Goal: Task Accomplishment & Management: Manage account settings

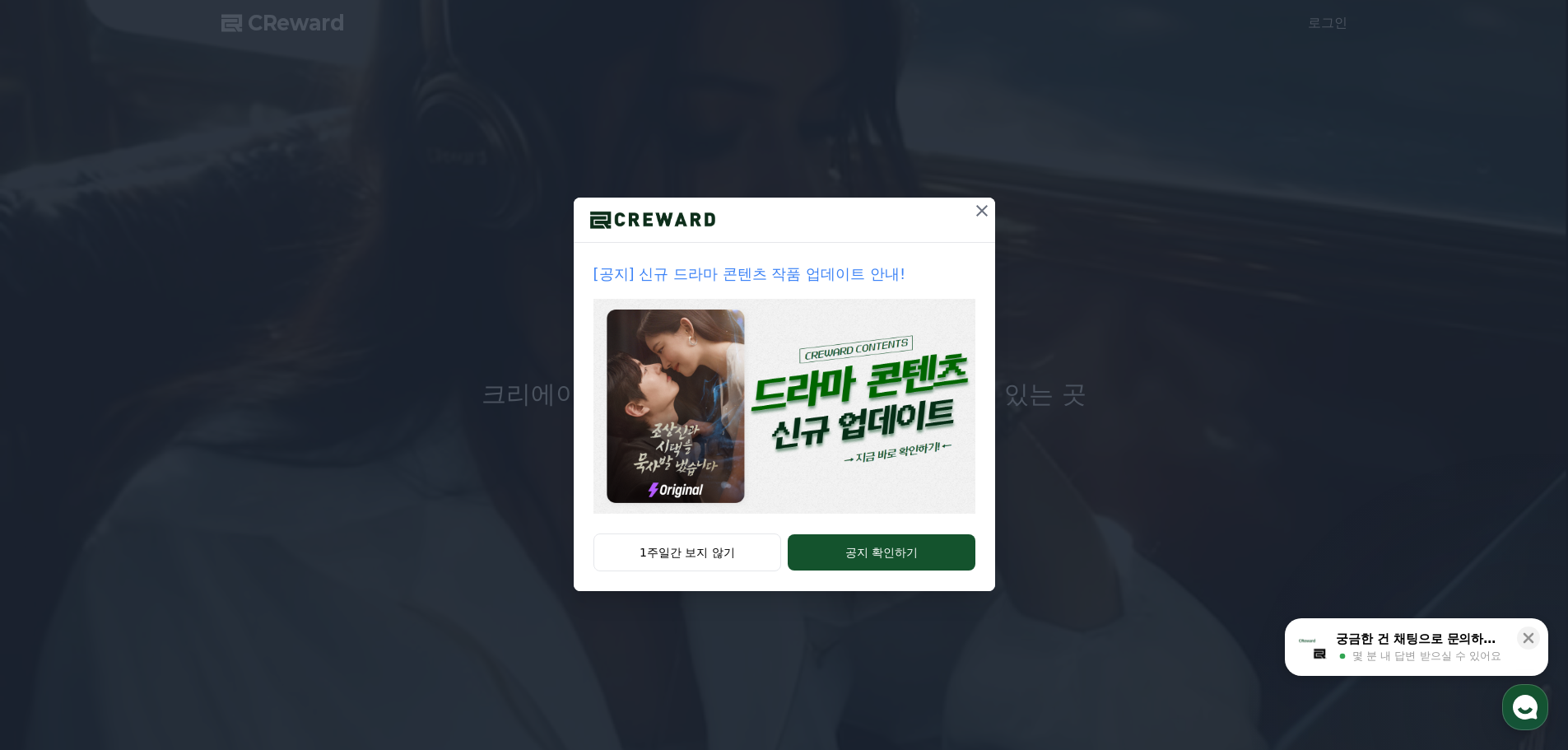
drag, startPoint x: 984, startPoint y: 215, endPoint x: 991, endPoint y: 209, distance: 9.2
click at [984, 214] on icon at bounding box center [982, 211] width 20 height 20
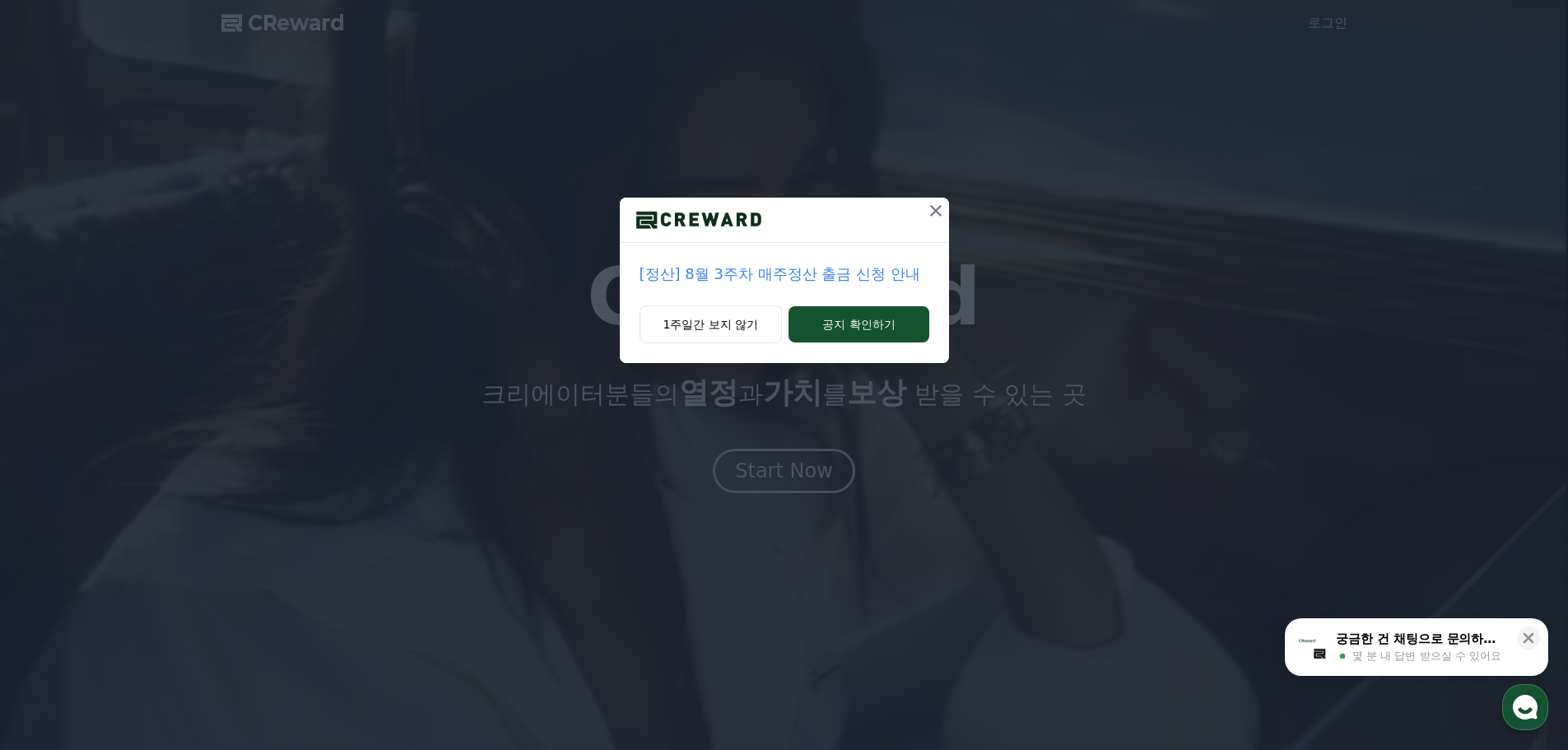
drag, startPoint x: 930, startPoint y: 213, endPoint x: 1034, endPoint y: 179, distance: 109.4
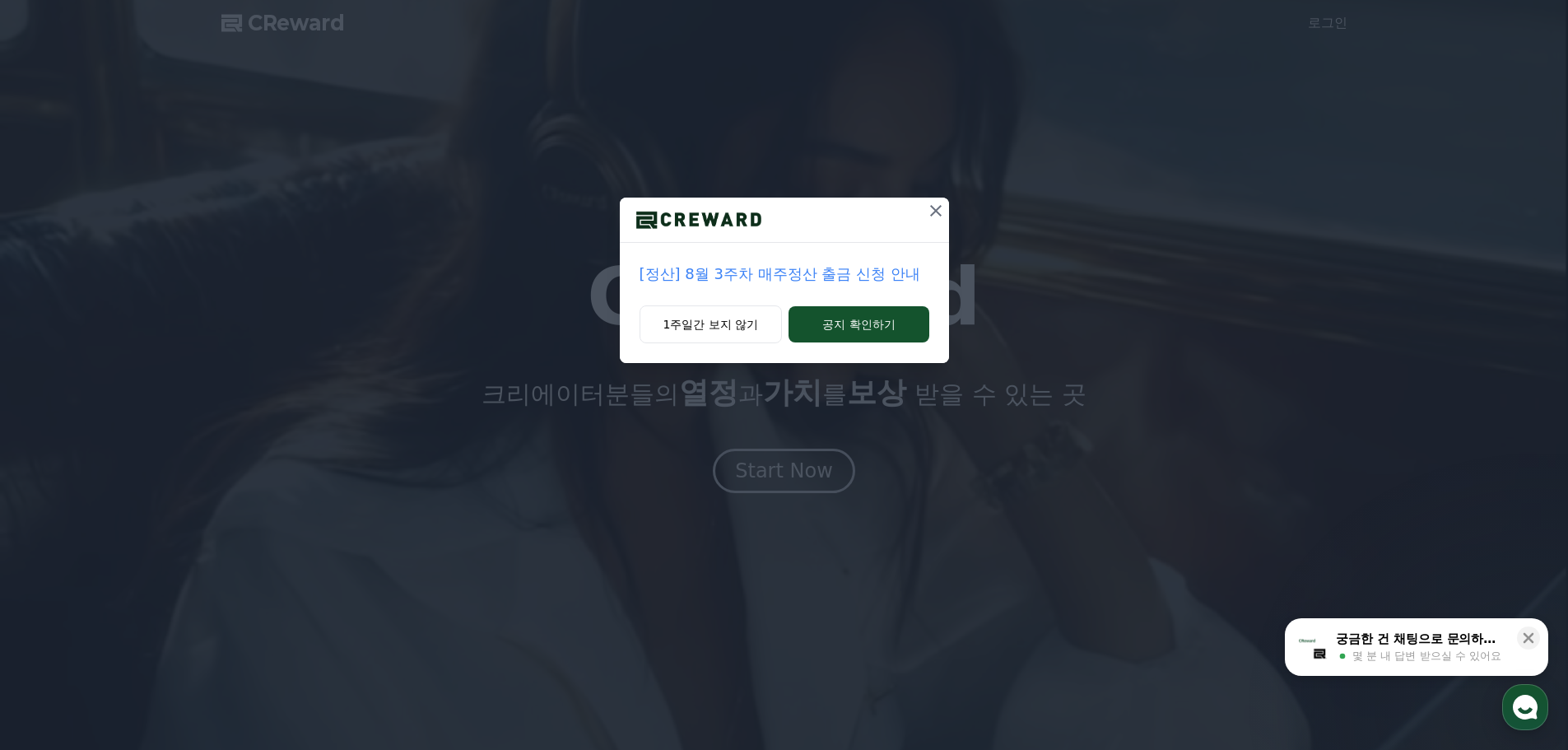
click at [932, 213] on icon at bounding box center [936, 211] width 20 height 20
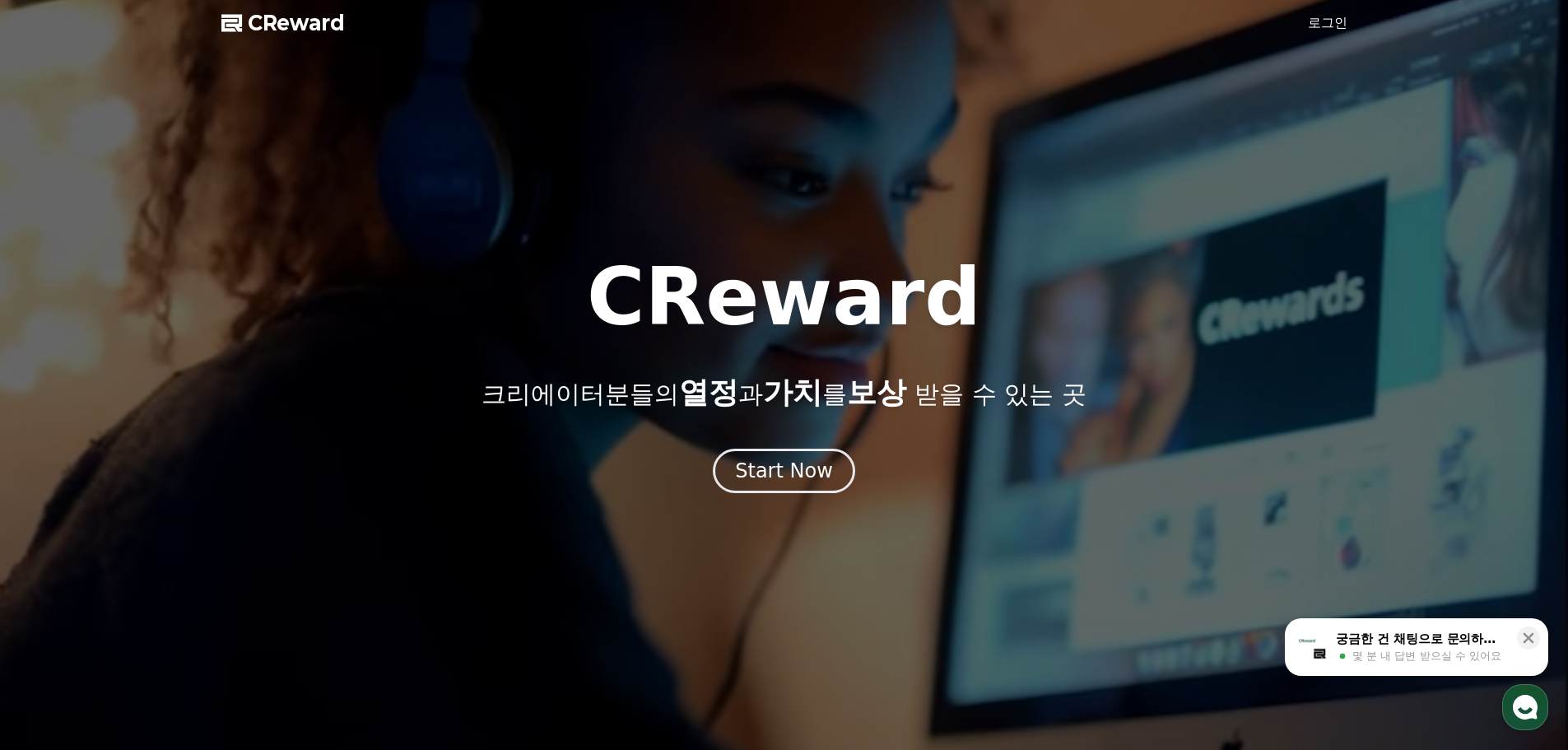
click at [1336, 23] on link "로그인" at bounding box center [1328, 23] width 39 height 20
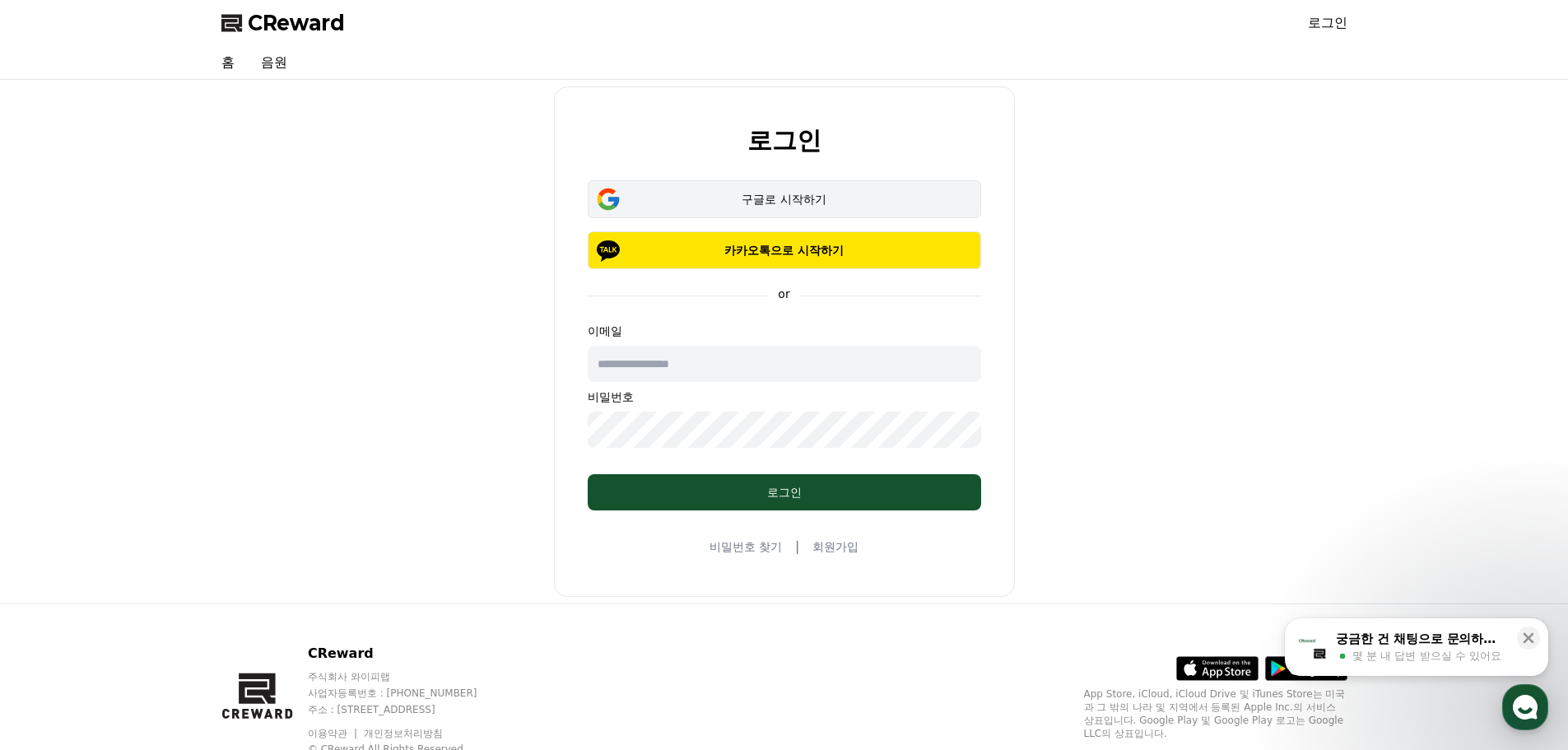
click at [794, 191] on div "구글로 시작하기" at bounding box center [784, 199] width 346 height 16
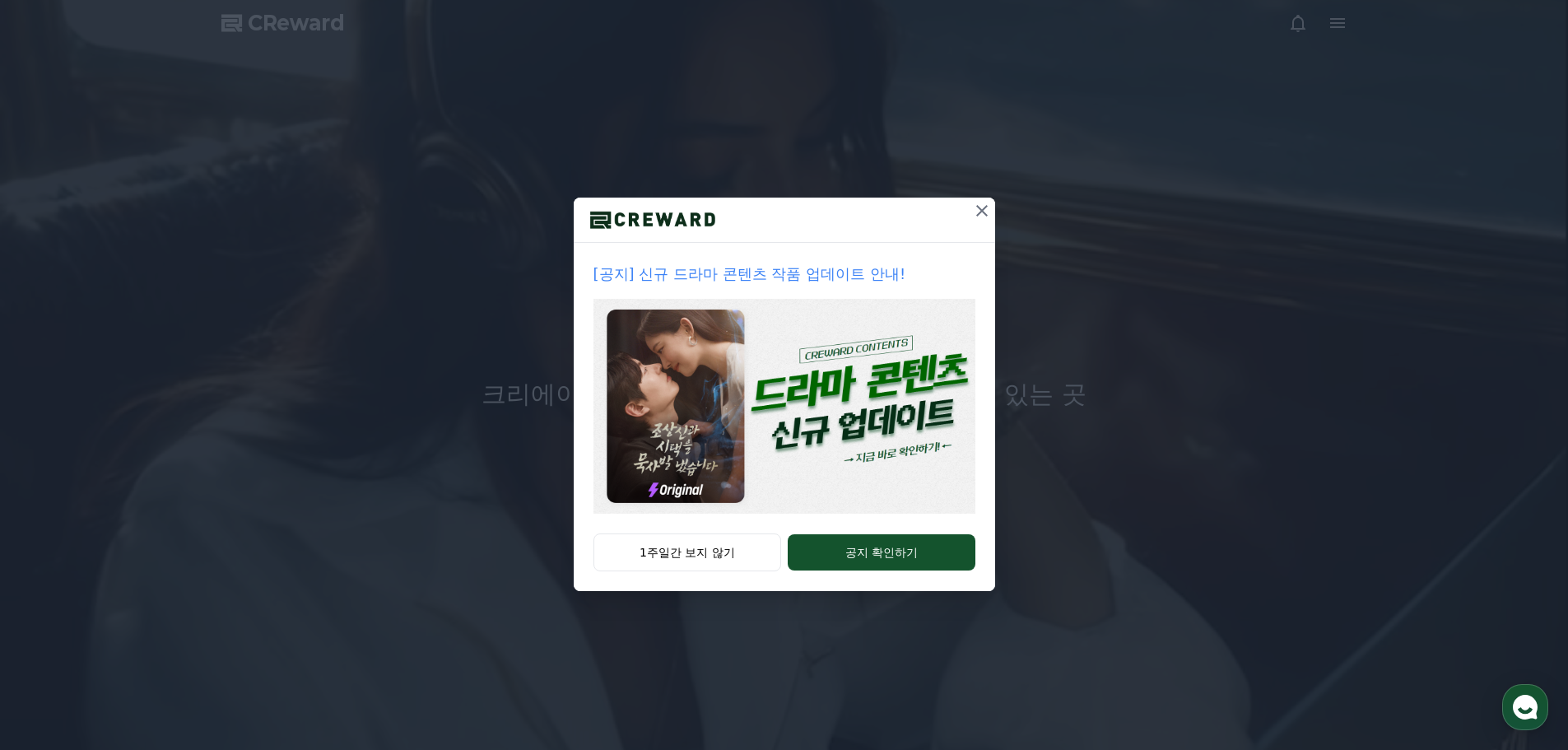
drag, startPoint x: 986, startPoint y: 204, endPoint x: 925, endPoint y: 188, distance: 63.1
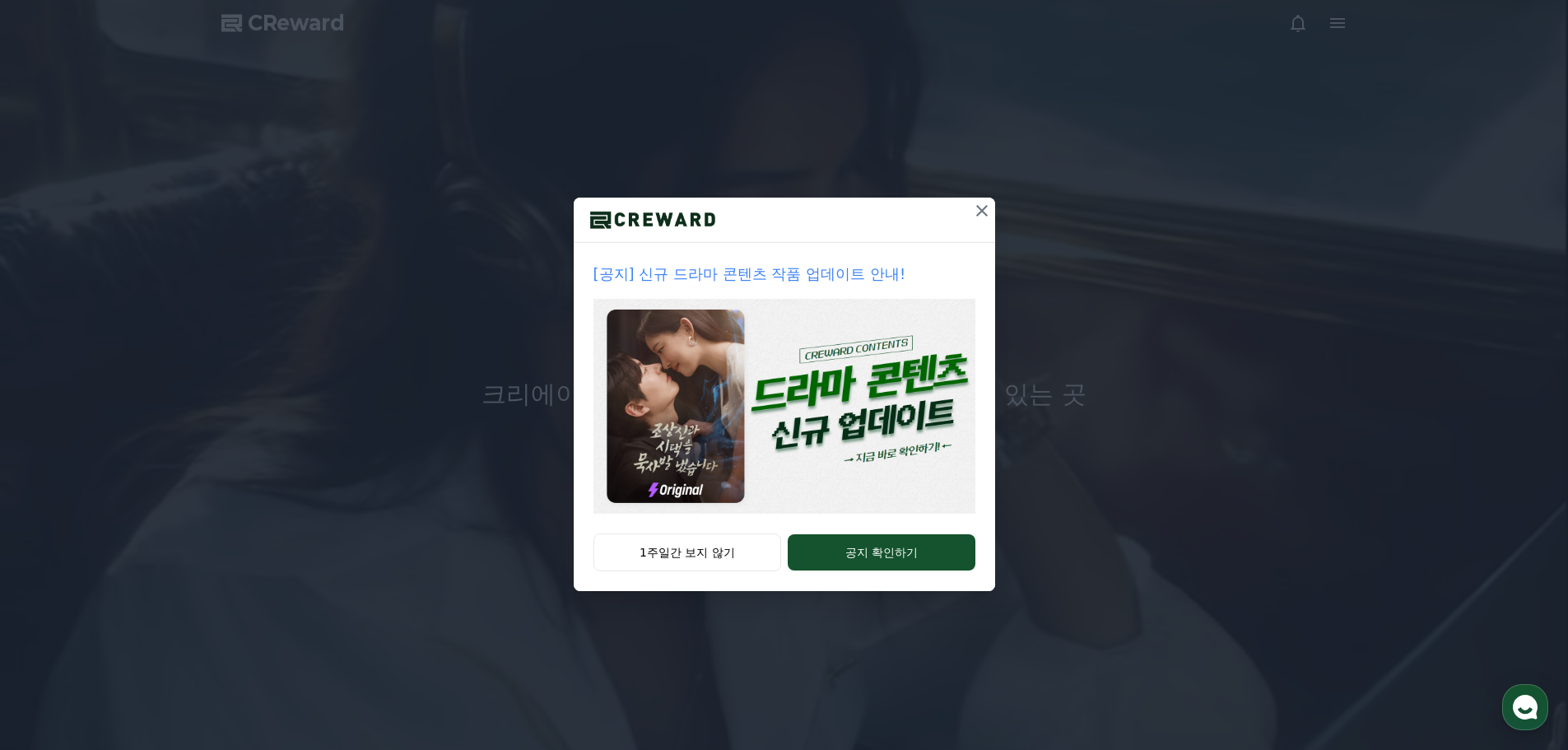
click at [985, 204] on icon at bounding box center [982, 211] width 20 height 20
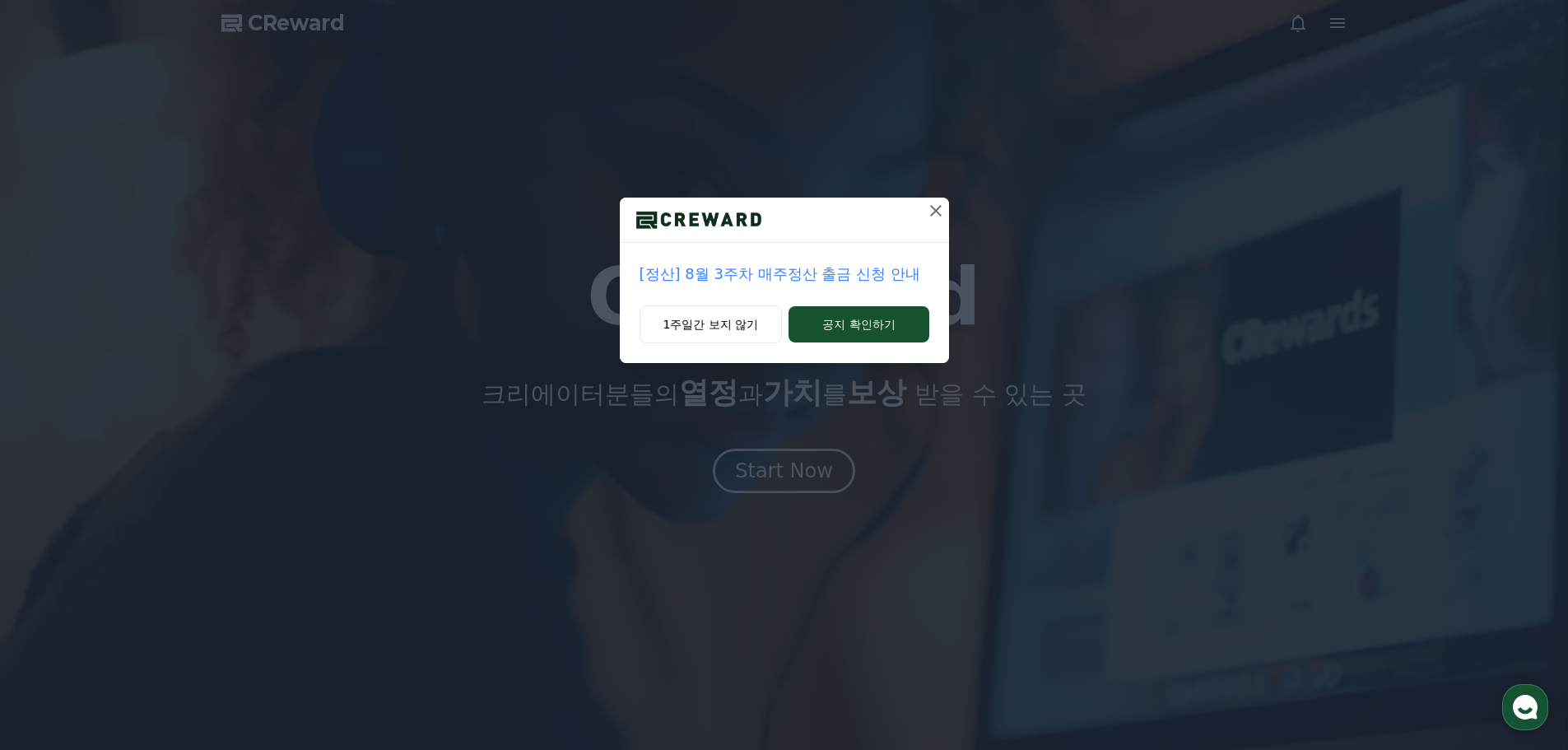
click at [937, 210] on icon at bounding box center [935, 210] width 12 height 12
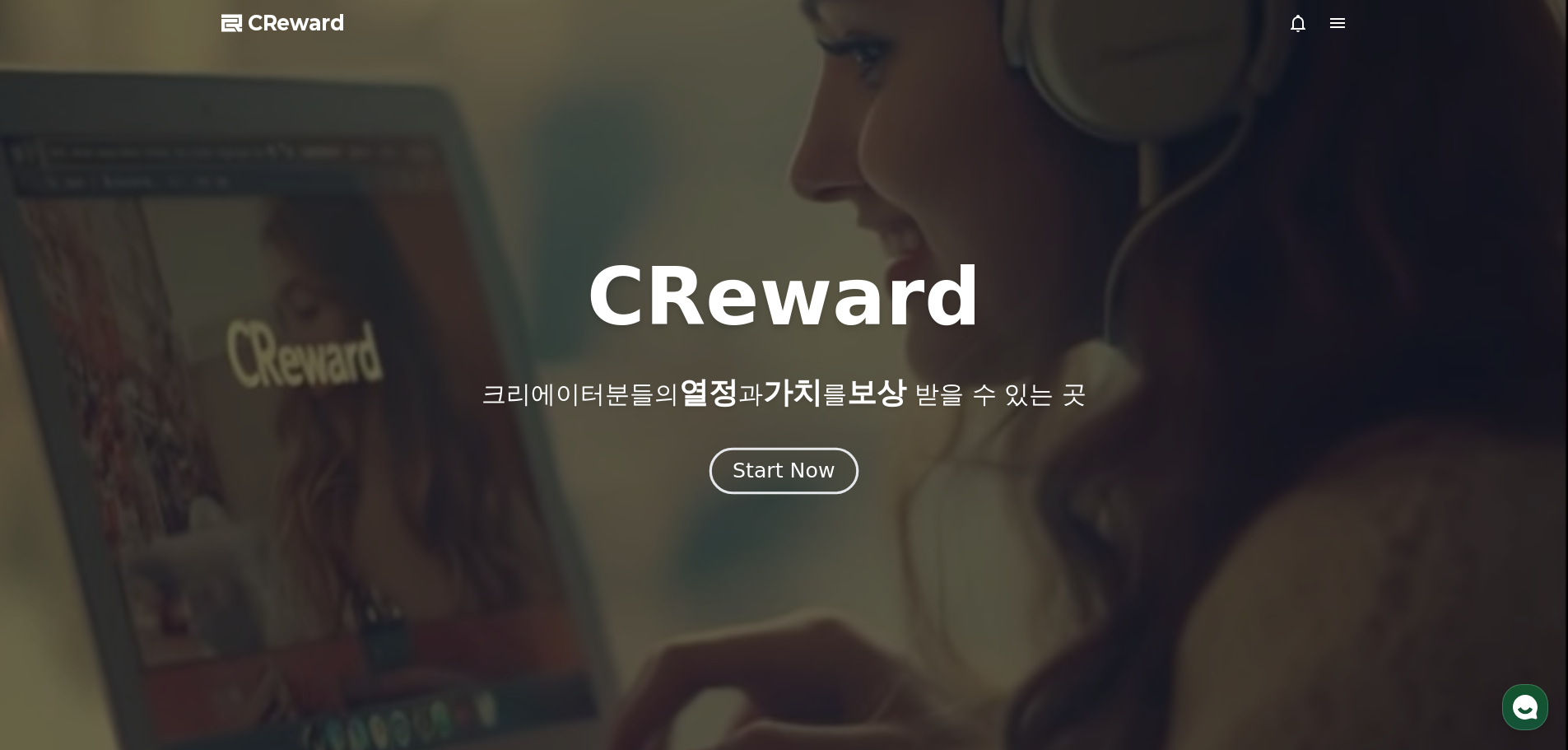
click at [808, 467] on div "Start Now" at bounding box center [783, 470] width 102 height 28
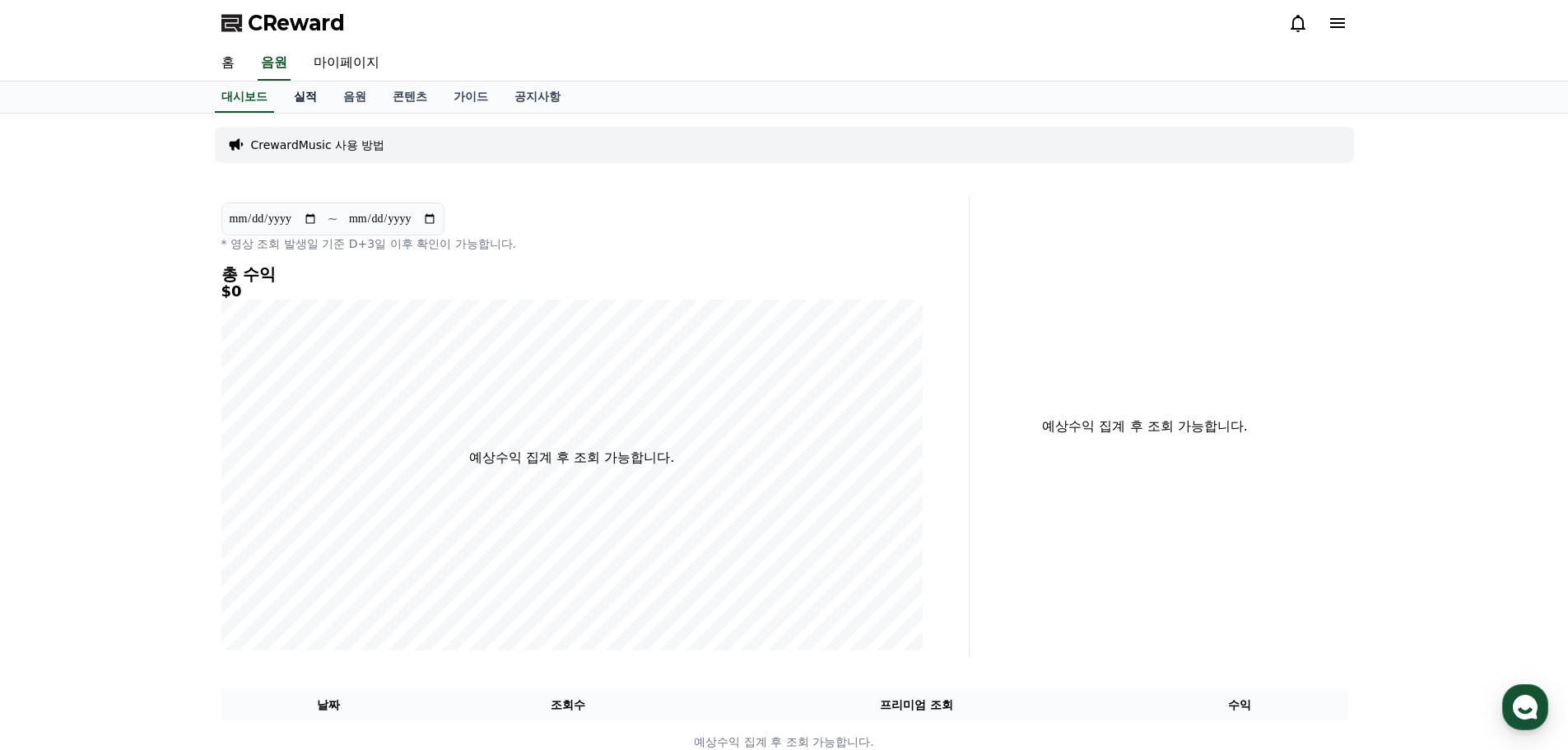
click at [308, 95] on link "실적" at bounding box center [305, 97] width 49 height 31
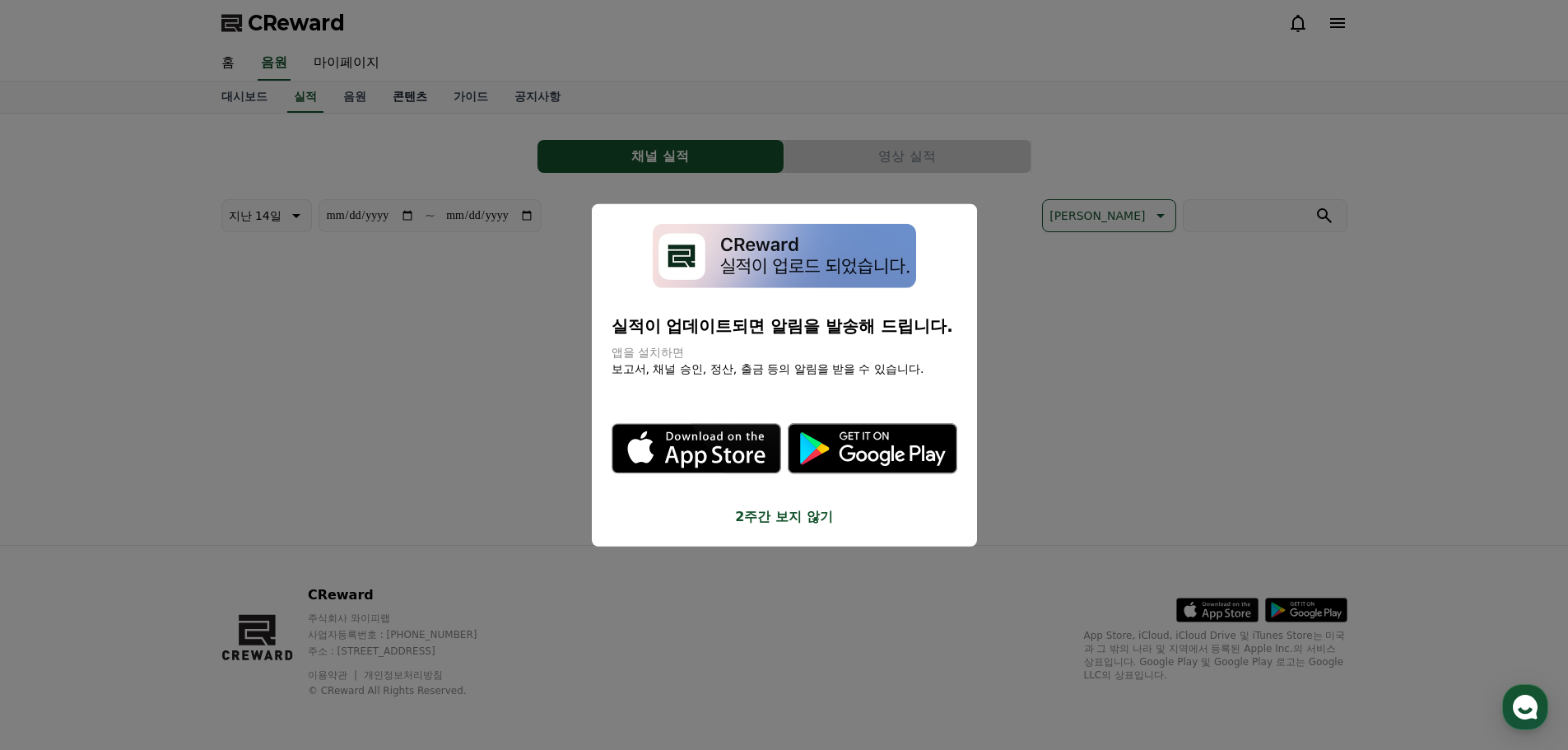
click at [406, 95] on button "close modal" at bounding box center [784, 375] width 1568 height 750
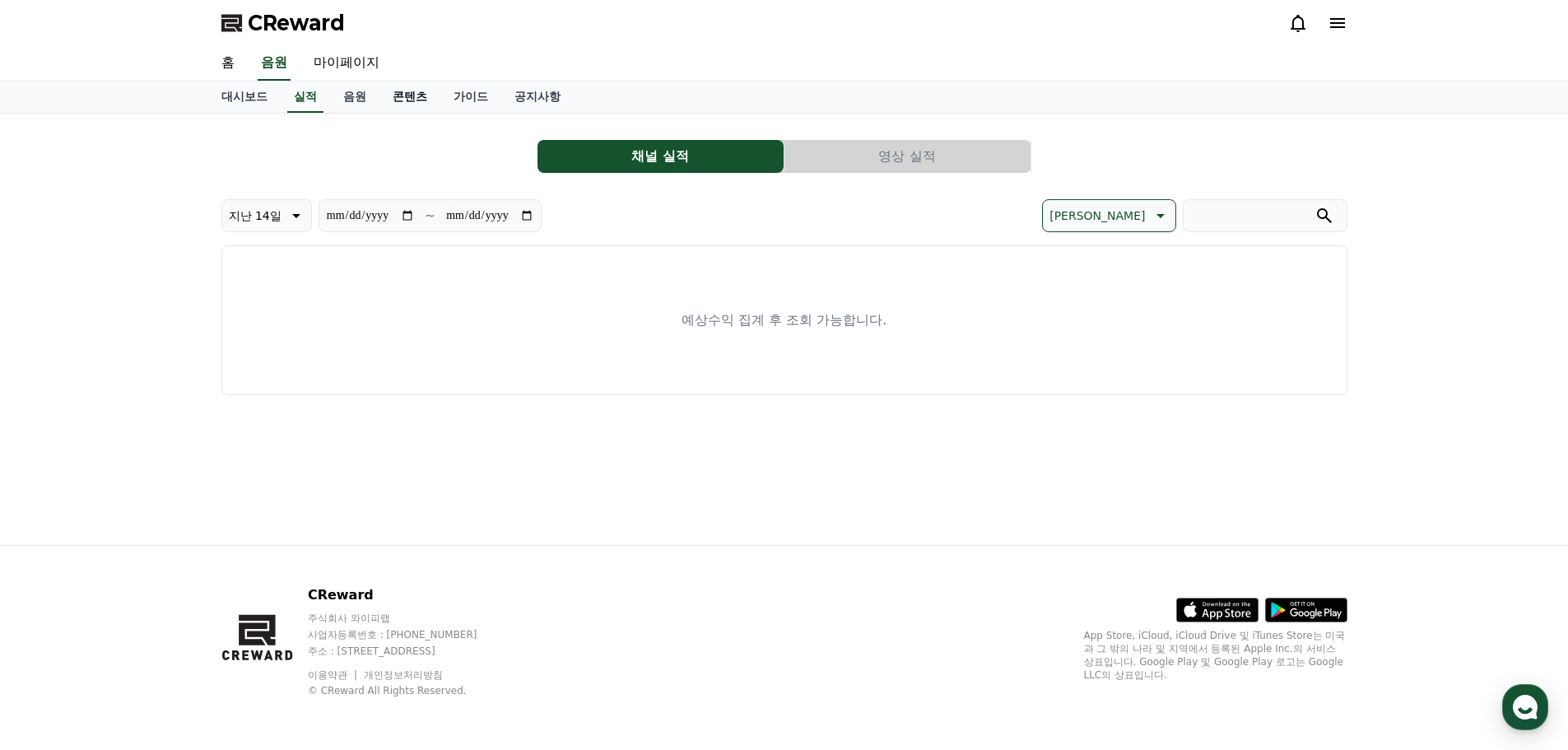
click at [406, 95] on link "콘텐츠" at bounding box center [409, 97] width 61 height 31
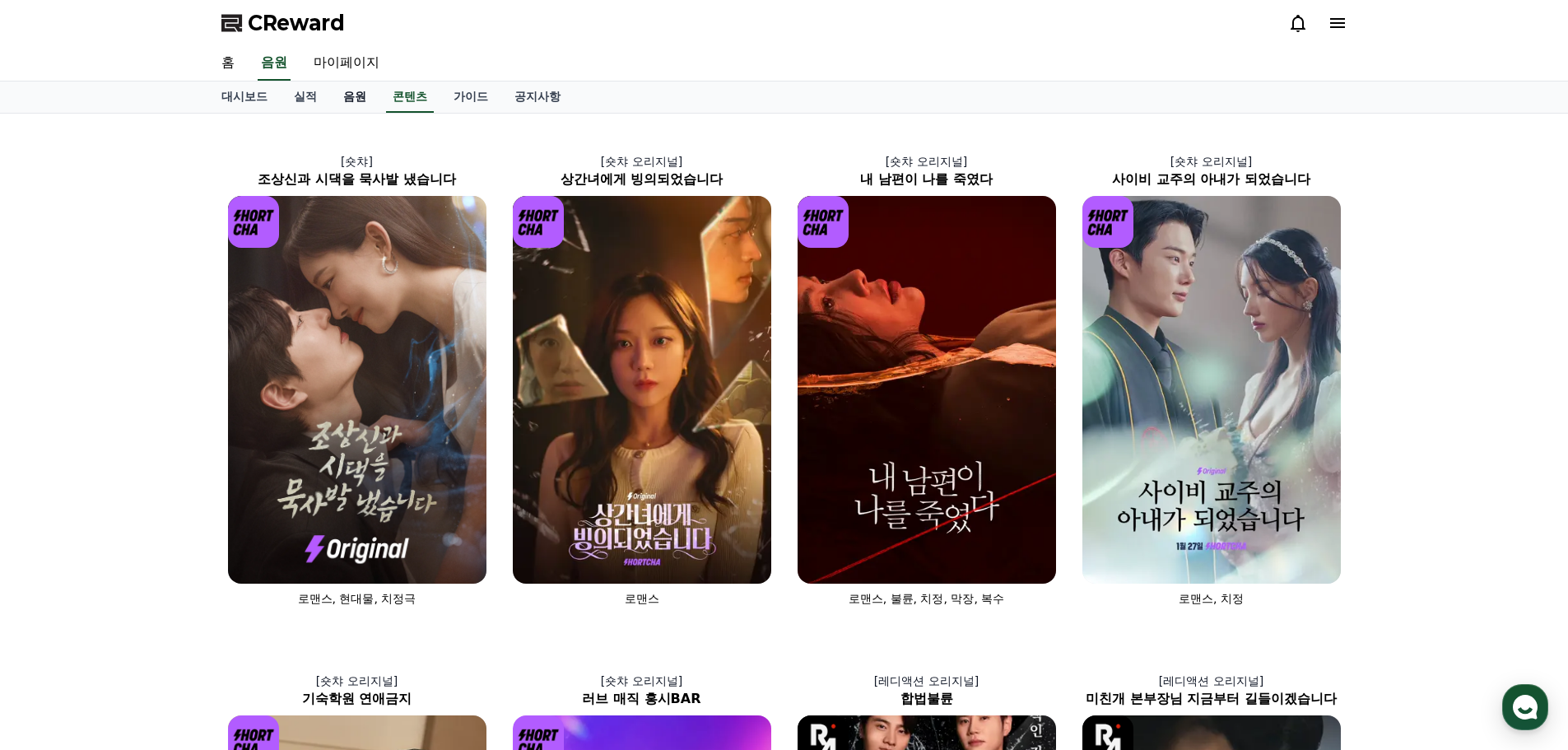
click at [335, 95] on link "음원" at bounding box center [354, 97] width 49 height 31
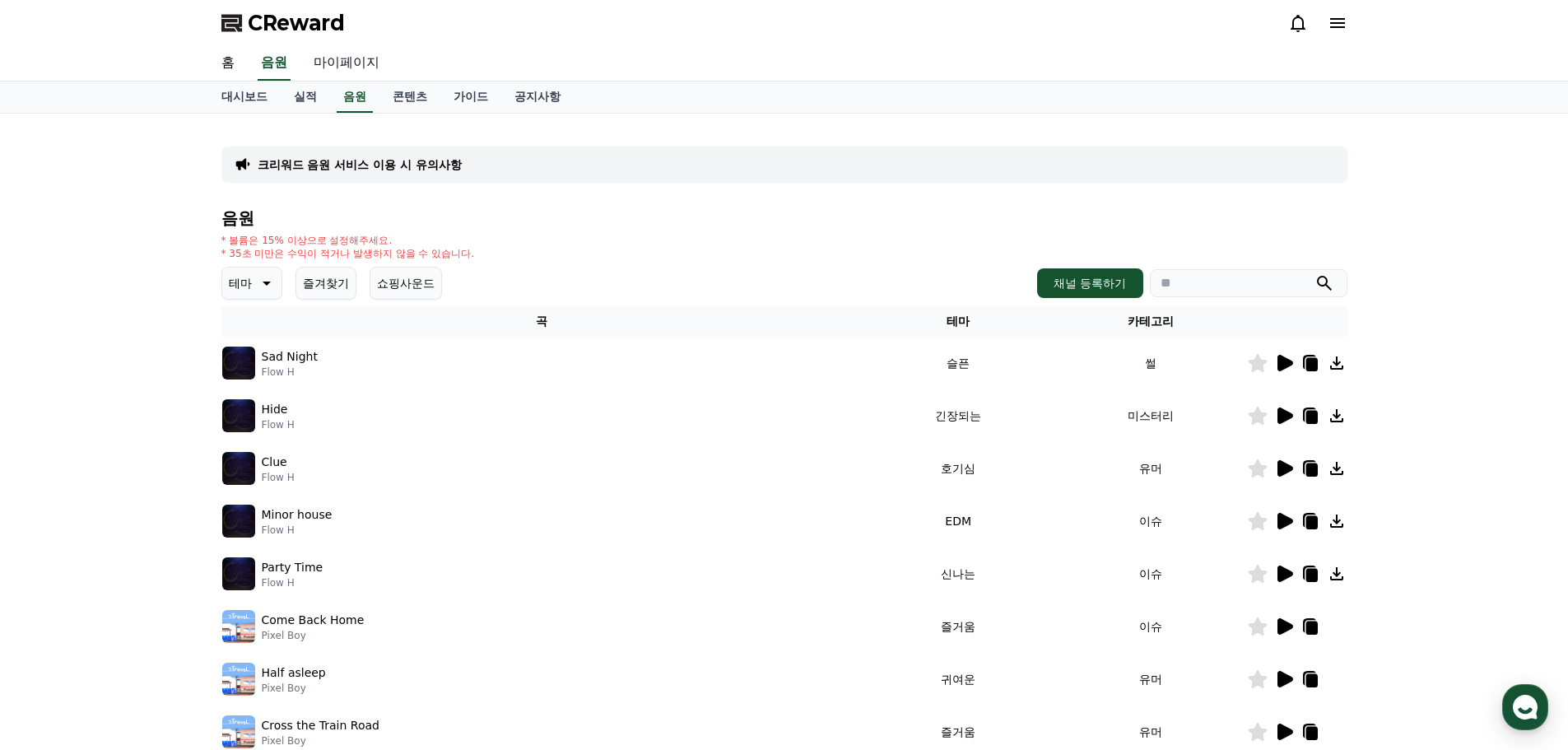
click at [340, 63] on link "마이페이지" at bounding box center [346, 63] width 92 height 35
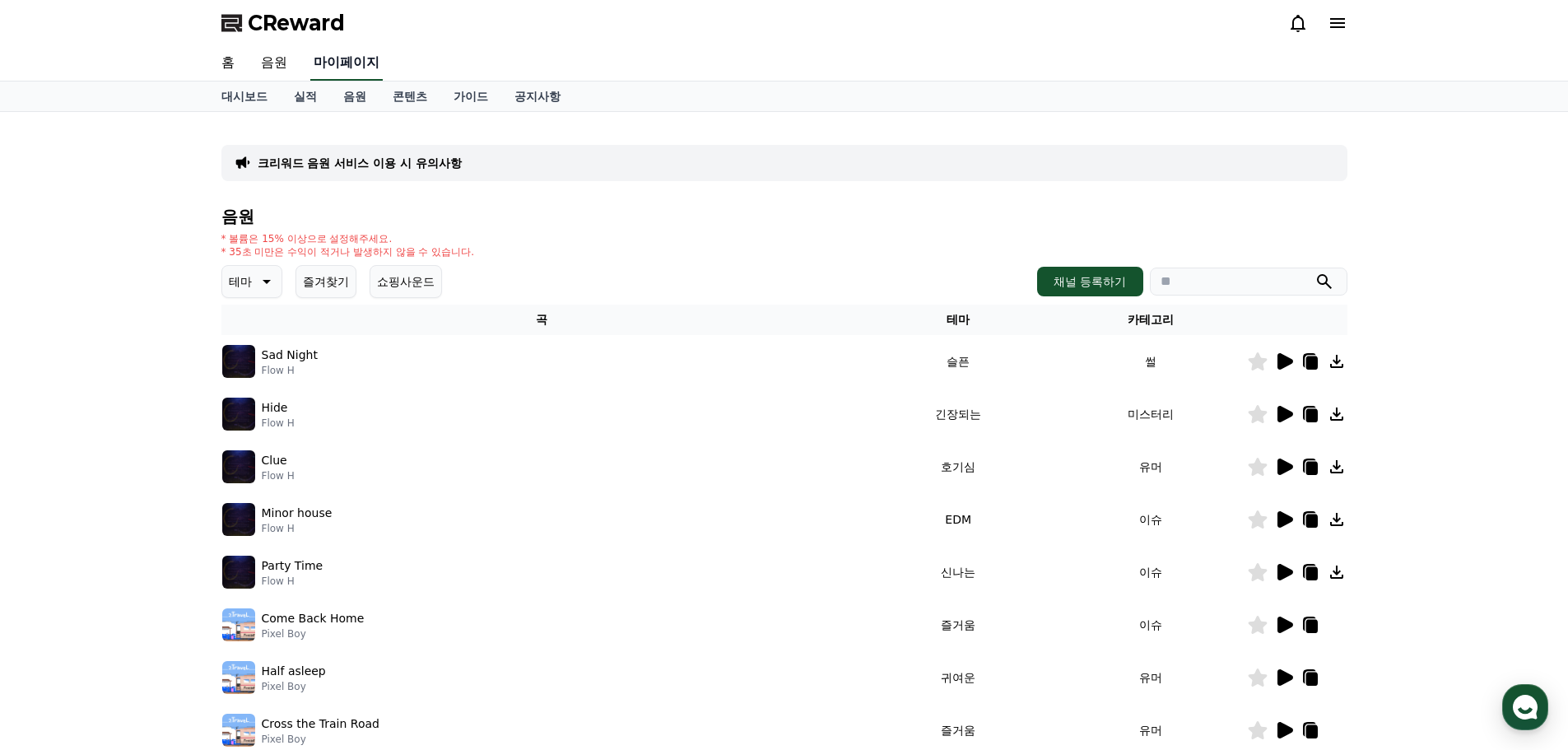
select select "**********"
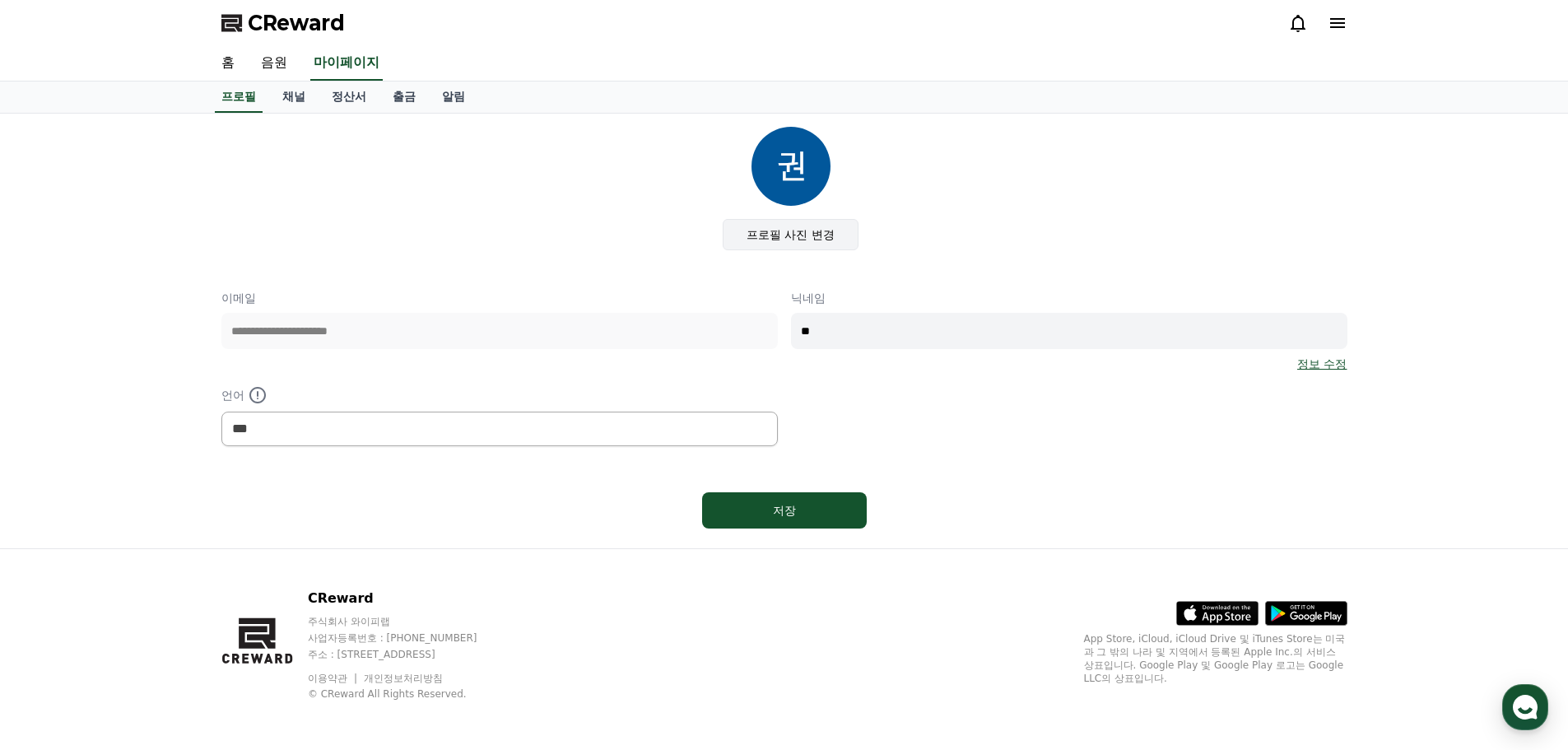
click at [789, 226] on label "프로필 사진 변경" at bounding box center [790, 234] width 136 height 31
click at [0, 0] on input "프로필 사진 변경" at bounding box center [0, 0] width 0 height 0
click at [723, 329] on div "**********" at bounding box center [784, 367] width 1125 height 156
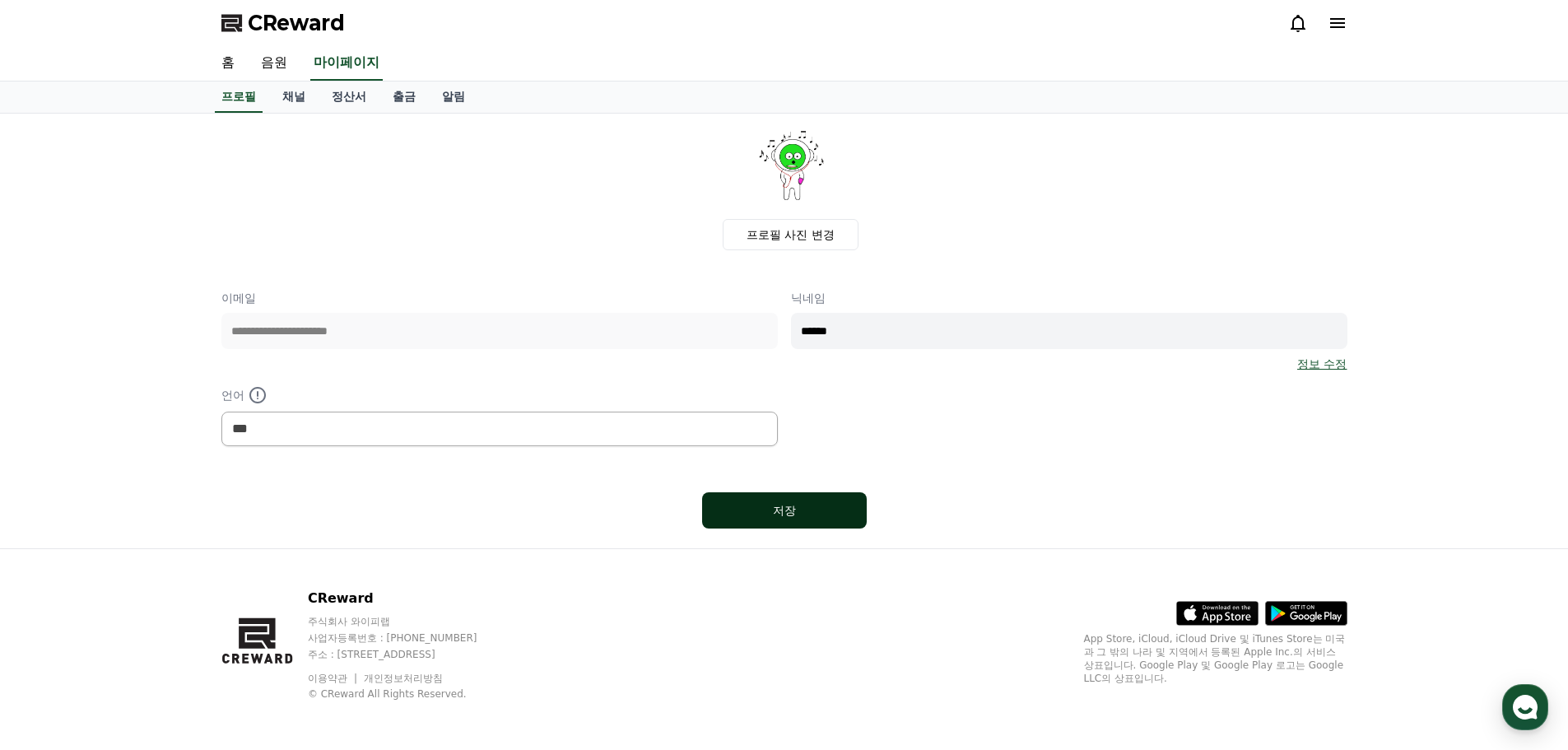
type input "******"
click at [788, 515] on div "저장" at bounding box center [784, 510] width 98 height 16
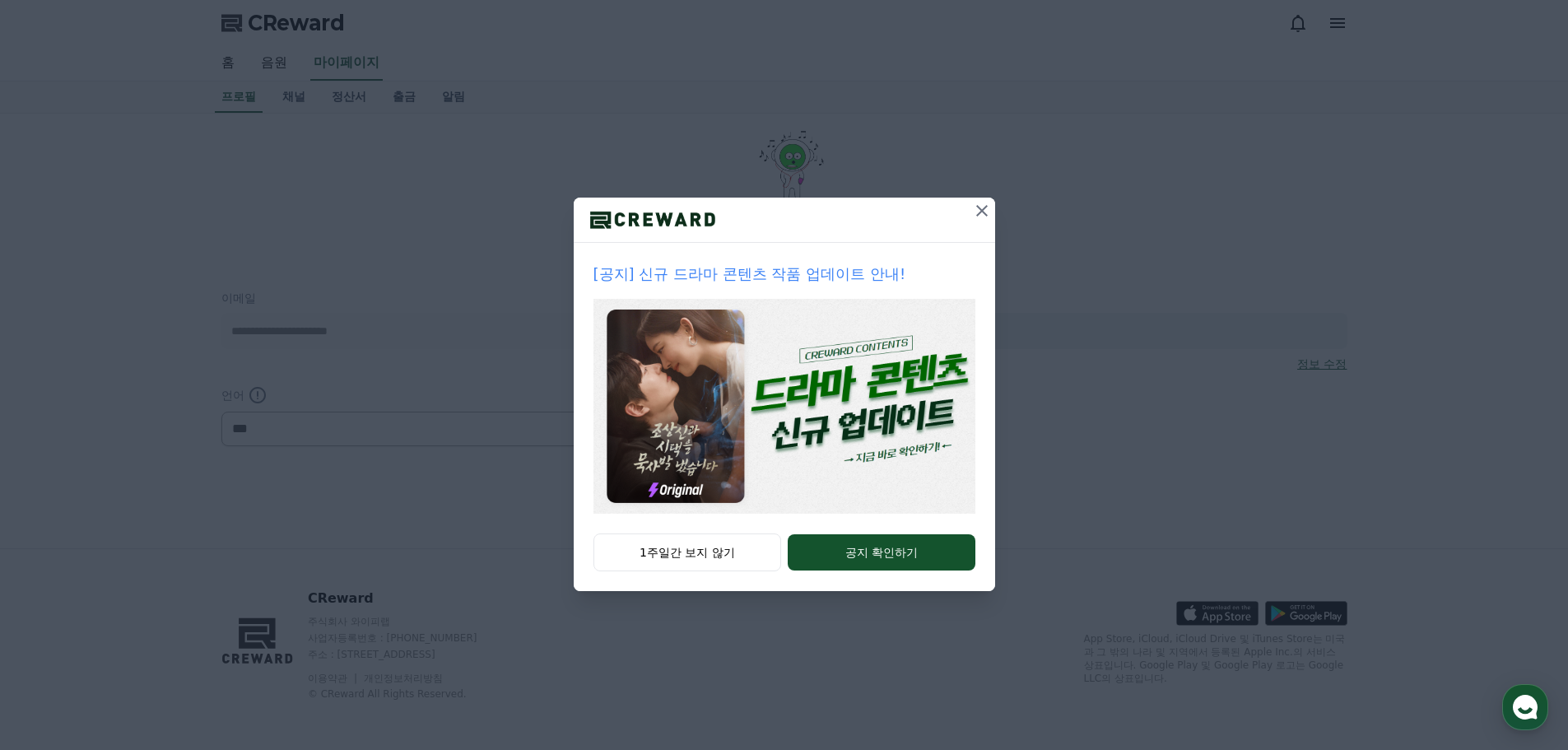
select select "**********"
click at [980, 212] on icon at bounding box center [982, 210] width 12 height 12
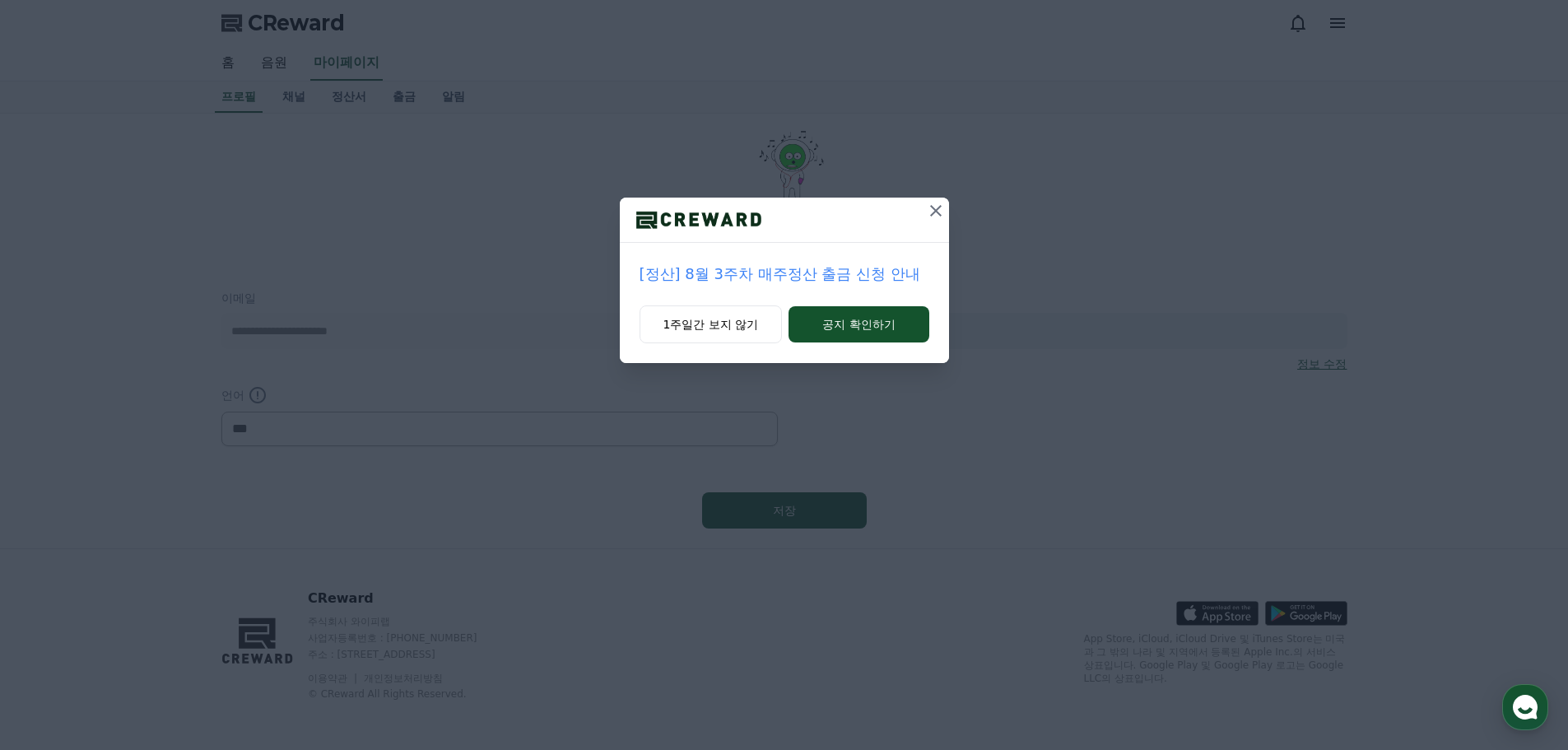
click at [936, 209] on icon at bounding box center [936, 211] width 20 height 20
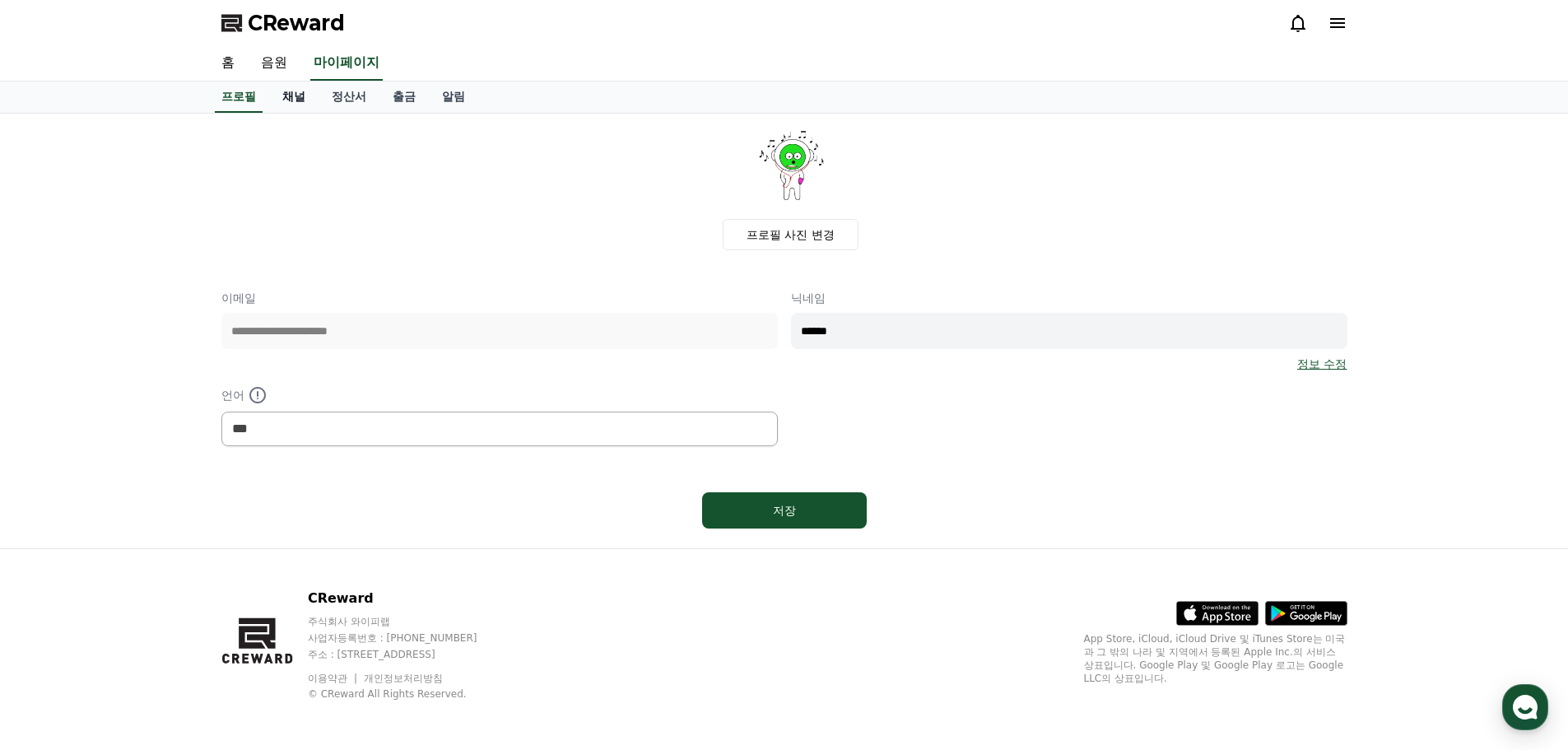
click at [290, 95] on link "채널" at bounding box center [293, 97] width 49 height 31
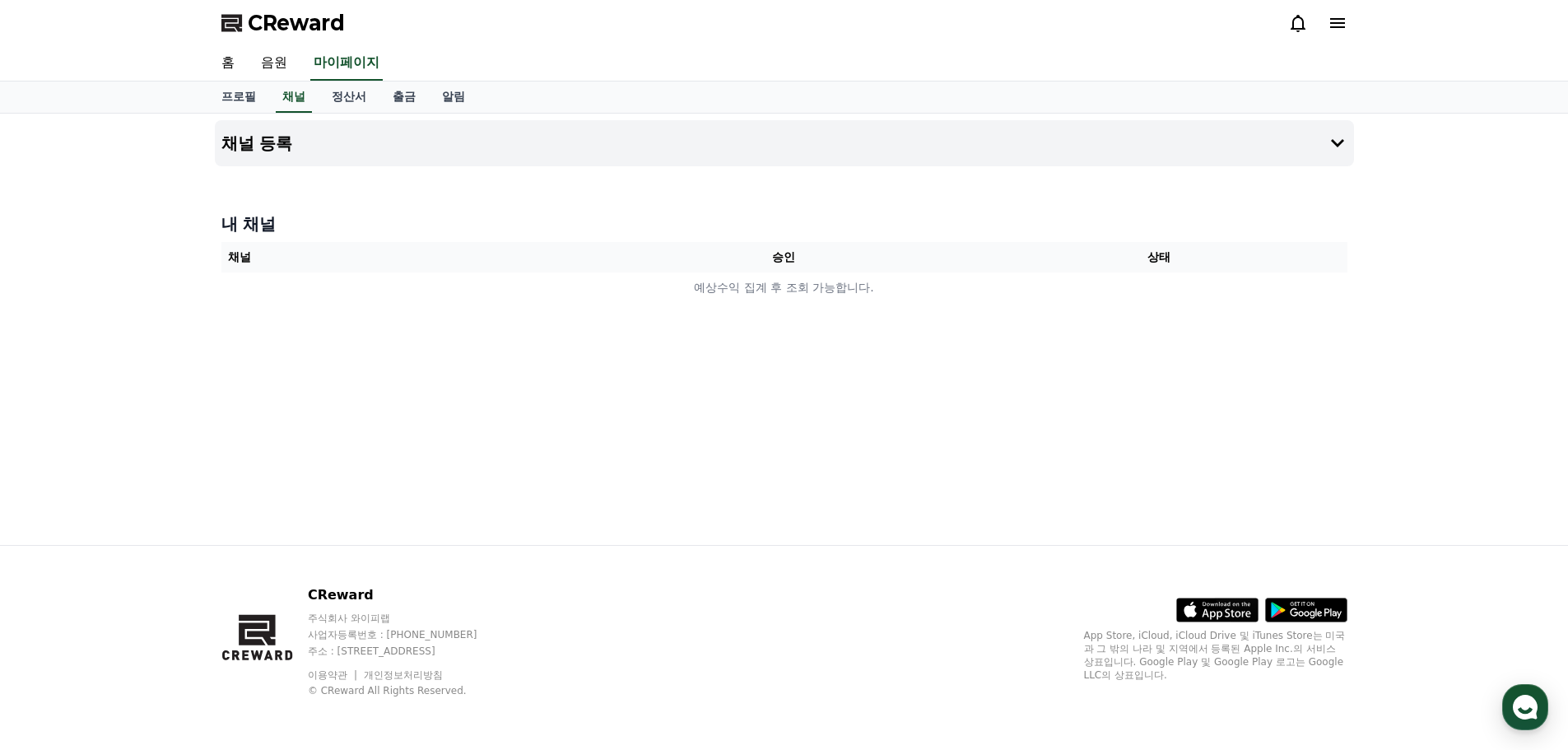
click at [777, 258] on th "승인" at bounding box center [783, 257] width 375 height 30
click at [334, 66] on link "마이페이지" at bounding box center [346, 63] width 72 height 35
select select "**********"
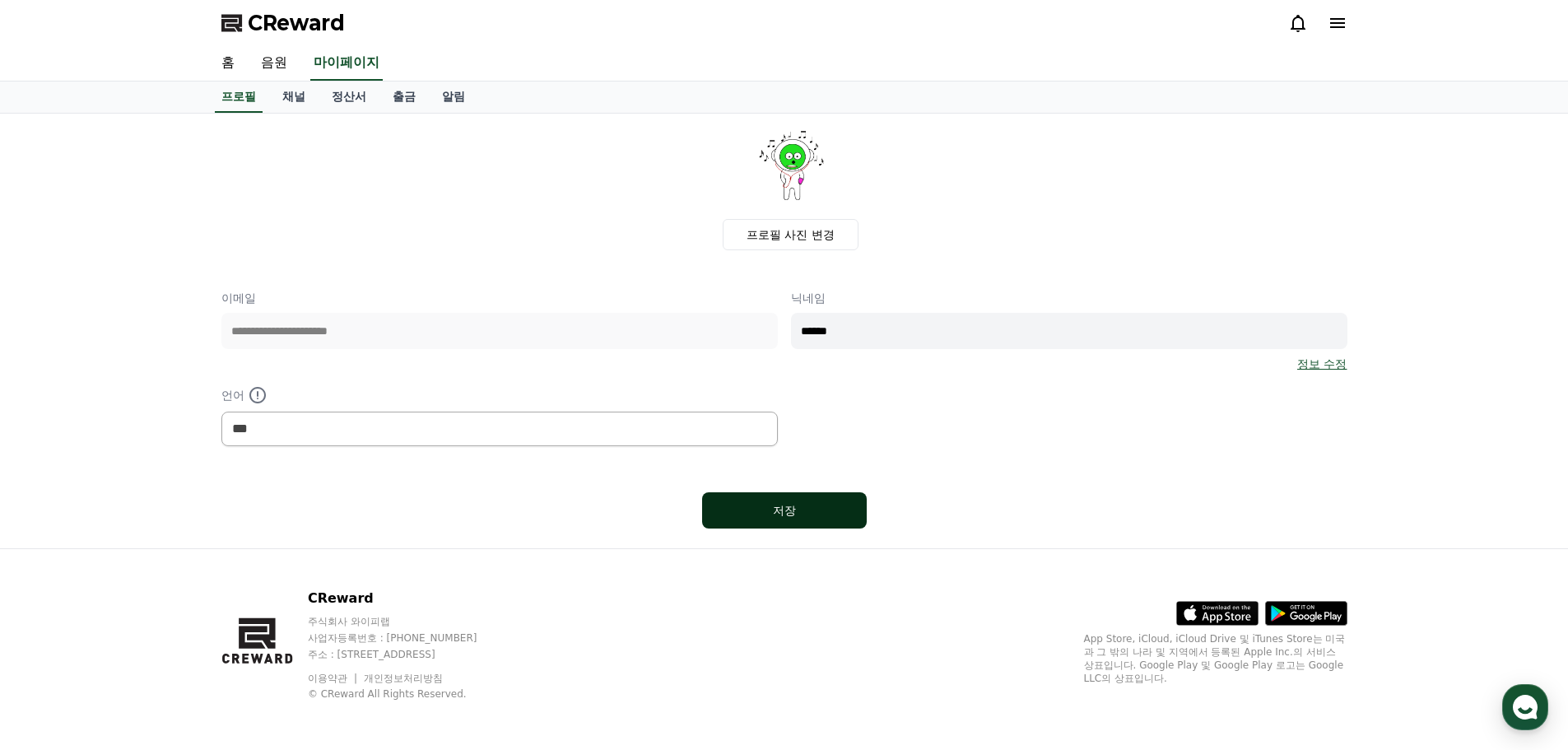
click at [797, 505] on div "저장" at bounding box center [784, 510] width 98 height 16
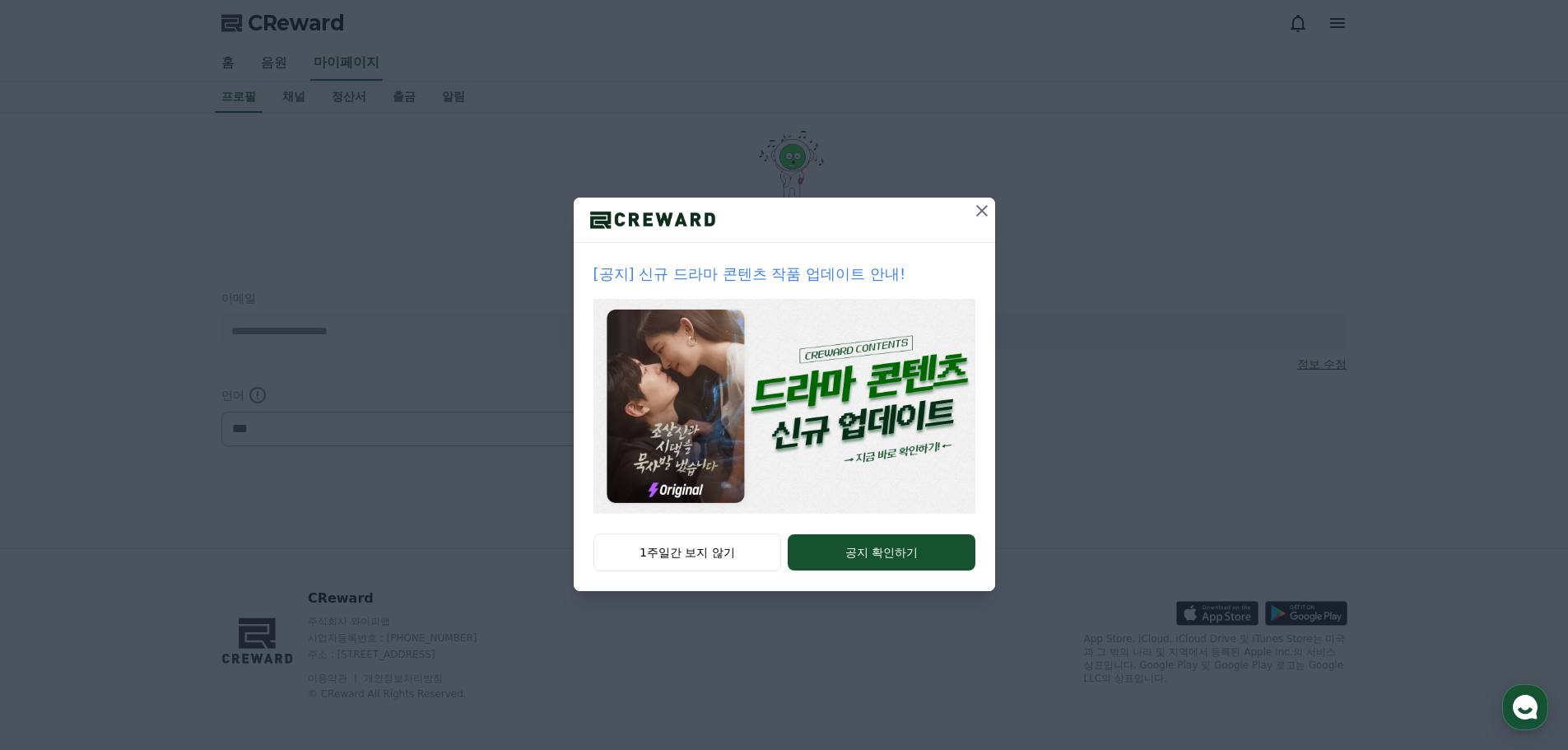
select select "**********"
click at [988, 212] on icon at bounding box center [982, 211] width 20 height 20
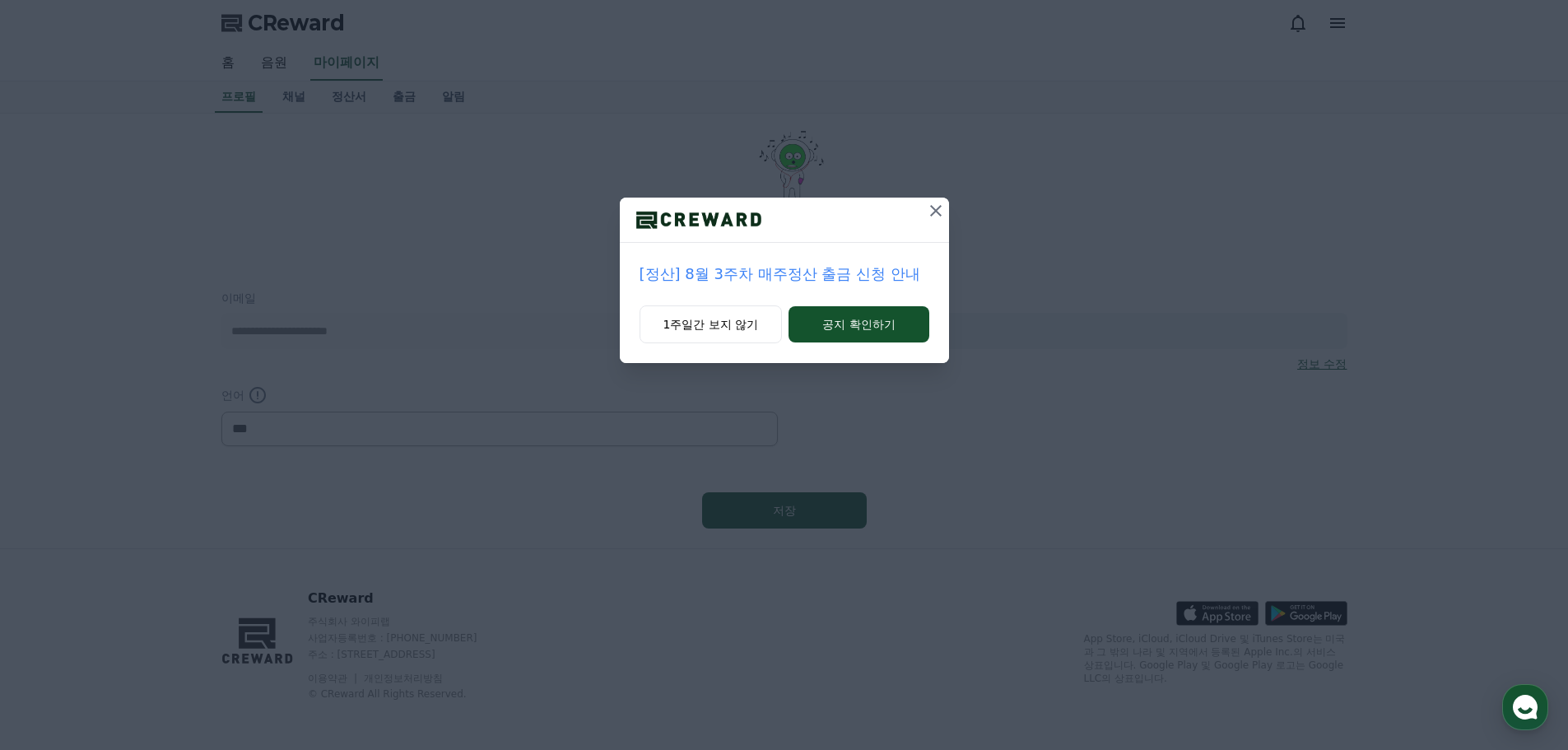
click at [938, 205] on icon at bounding box center [936, 211] width 20 height 20
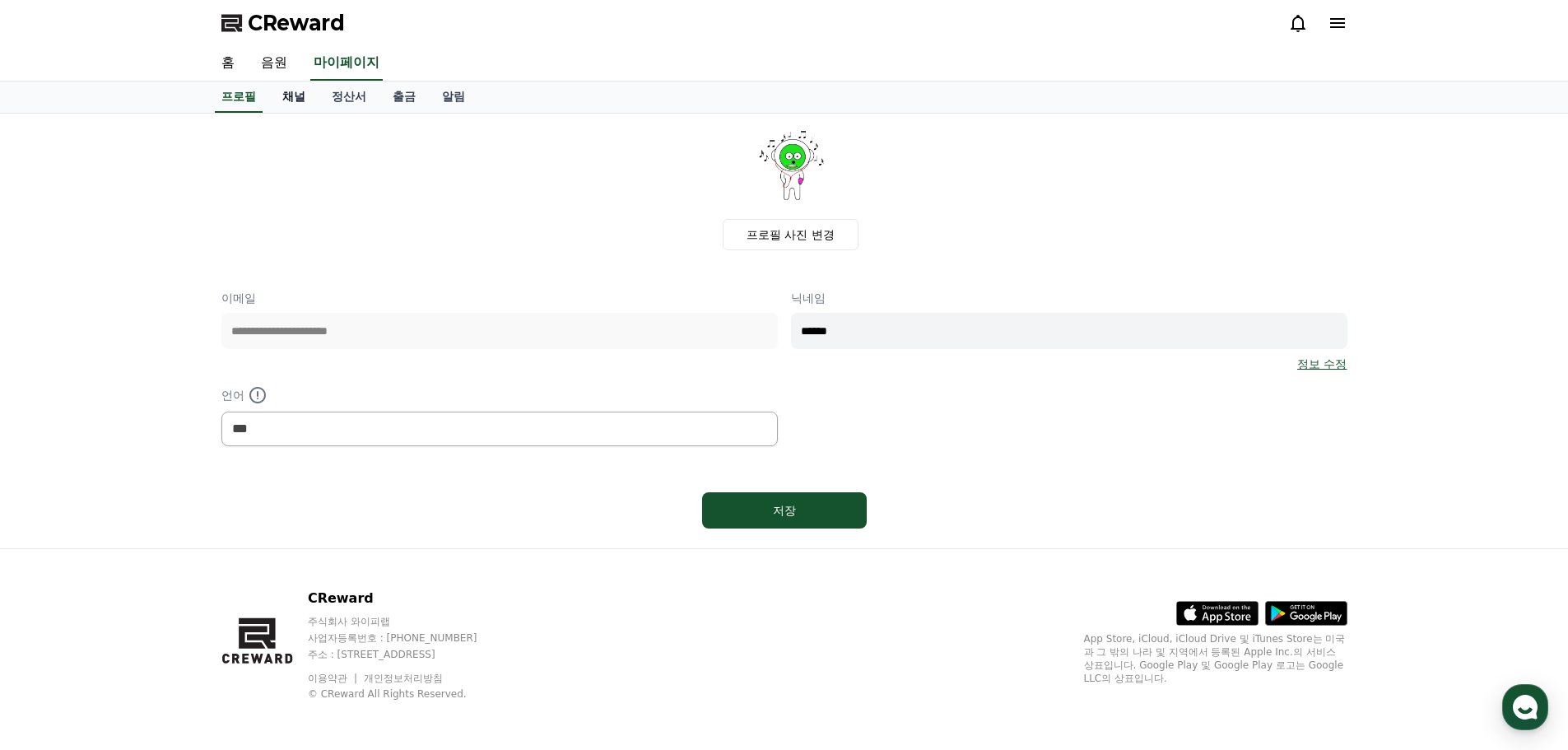
click at [291, 95] on link "채널" at bounding box center [293, 97] width 49 height 31
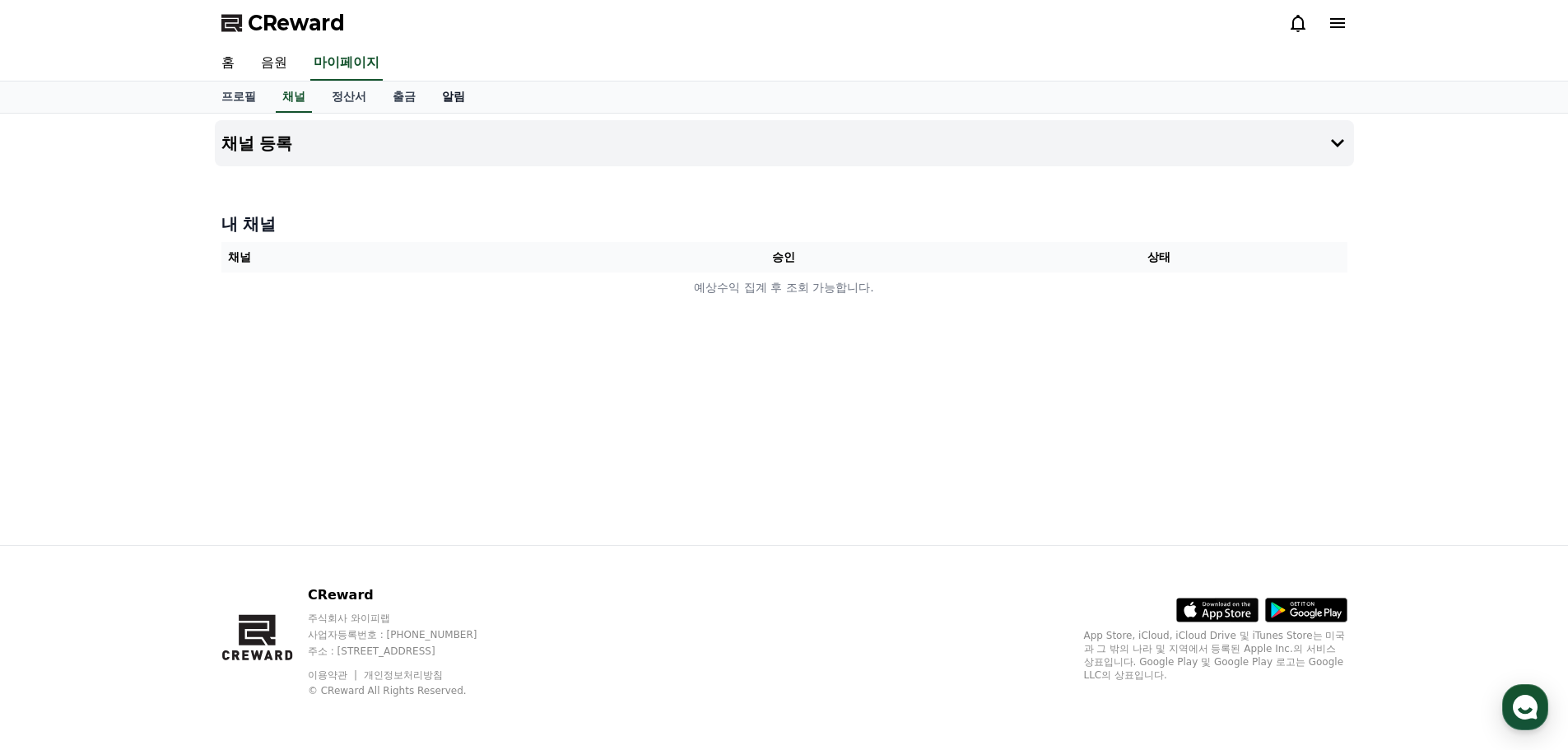
click at [465, 93] on link "알림" at bounding box center [453, 97] width 49 height 31
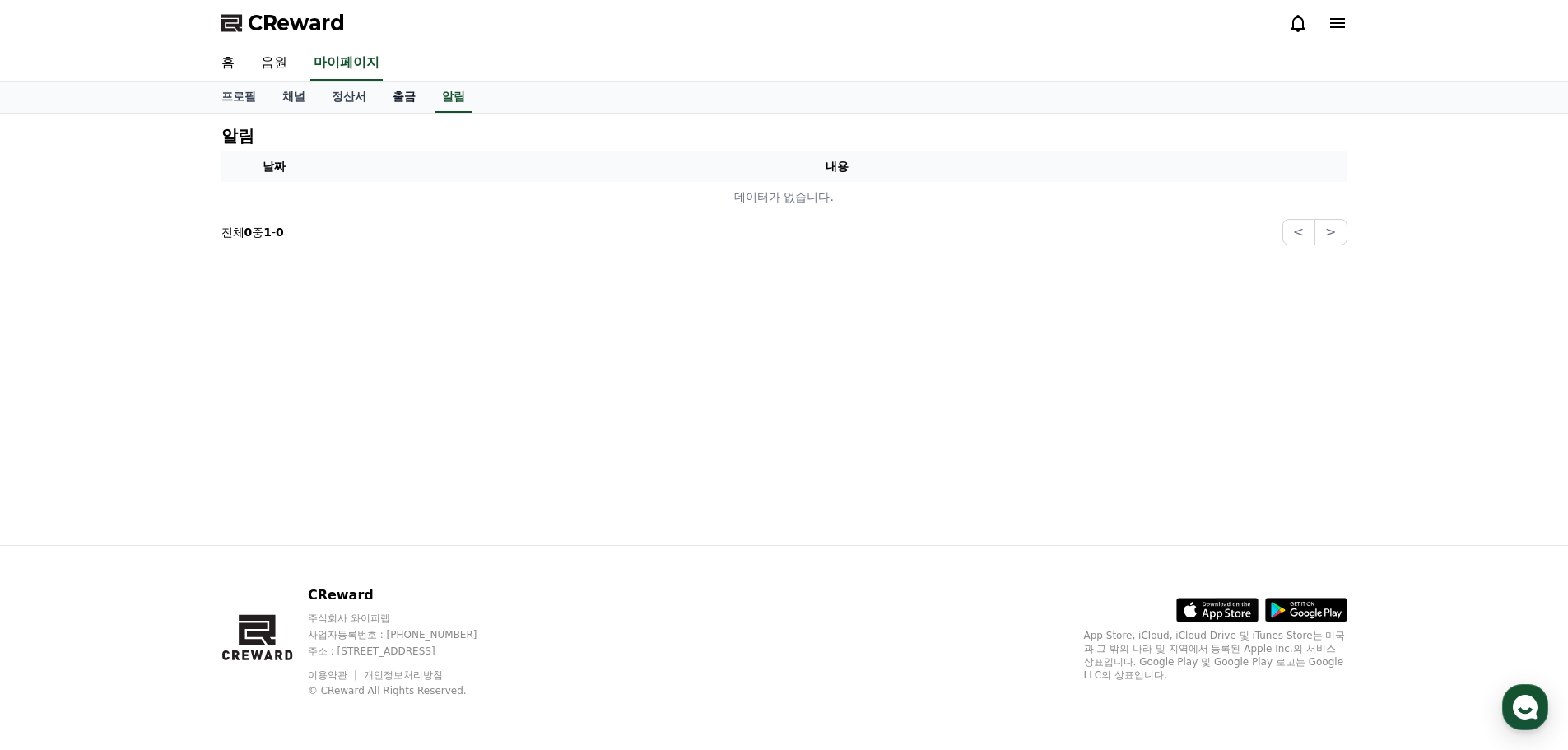
click at [399, 100] on link "출금" at bounding box center [403, 97] width 49 height 31
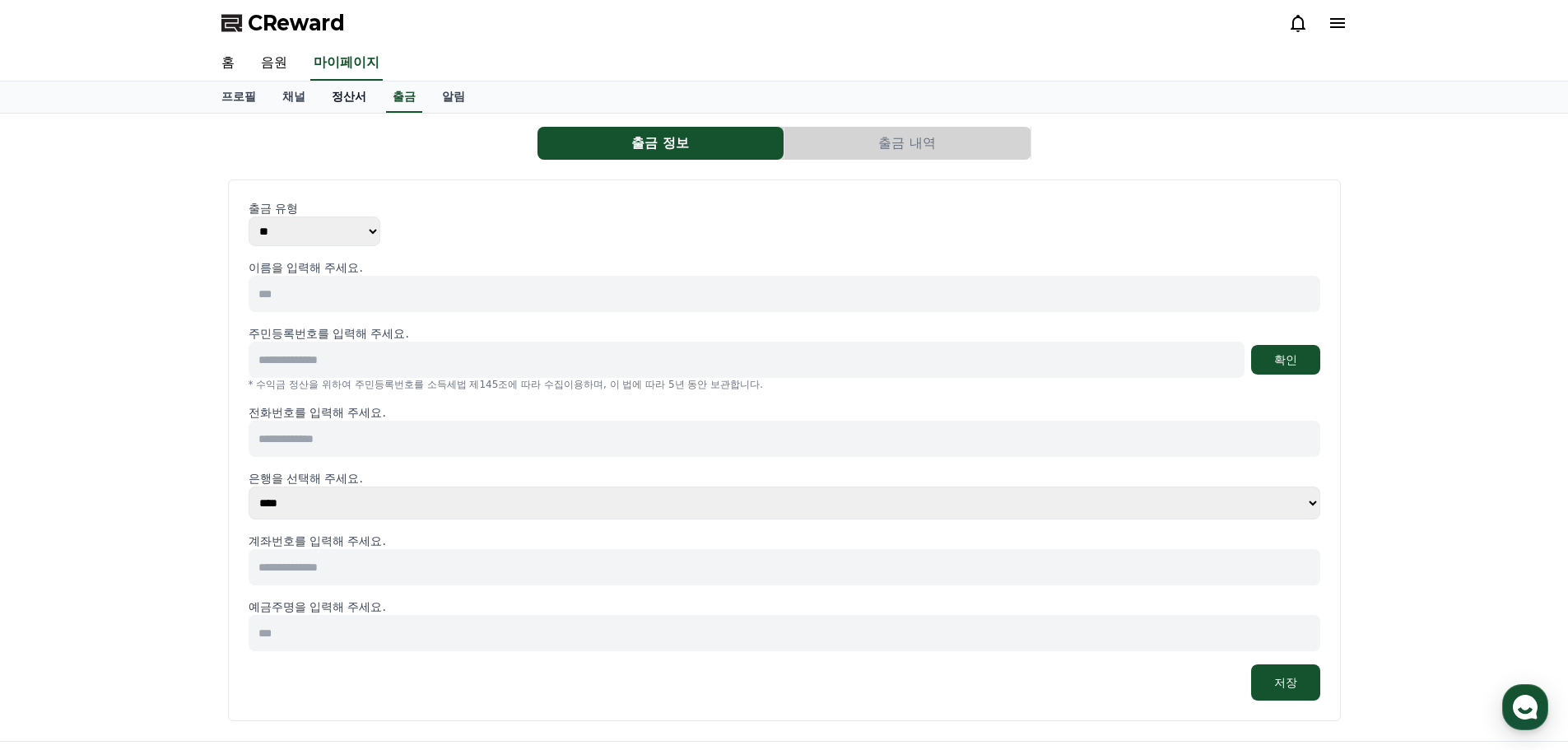
click at [347, 98] on link "정산서" at bounding box center [349, 97] width 61 height 31
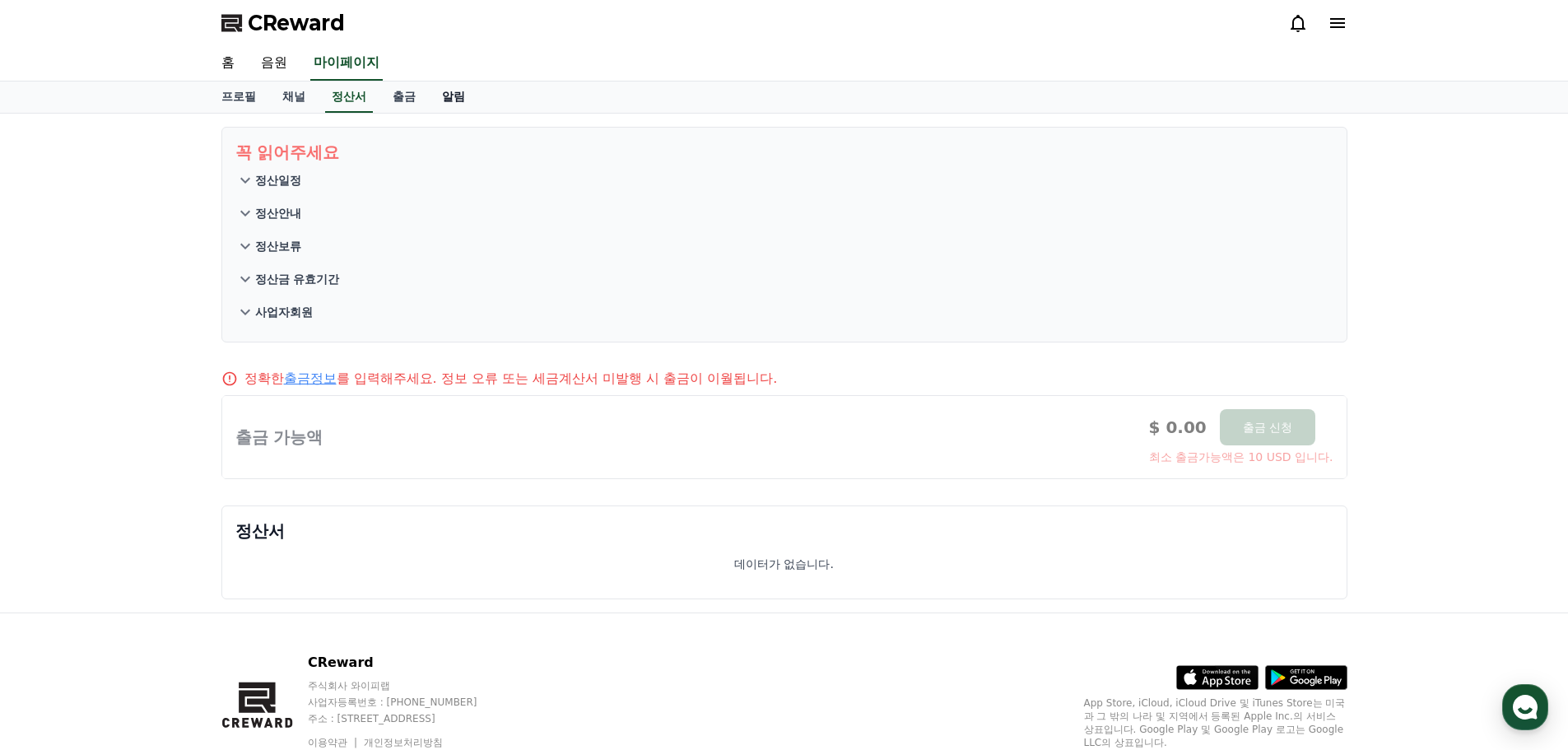
click at [451, 101] on link "알림" at bounding box center [453, 97] width 49 height 31
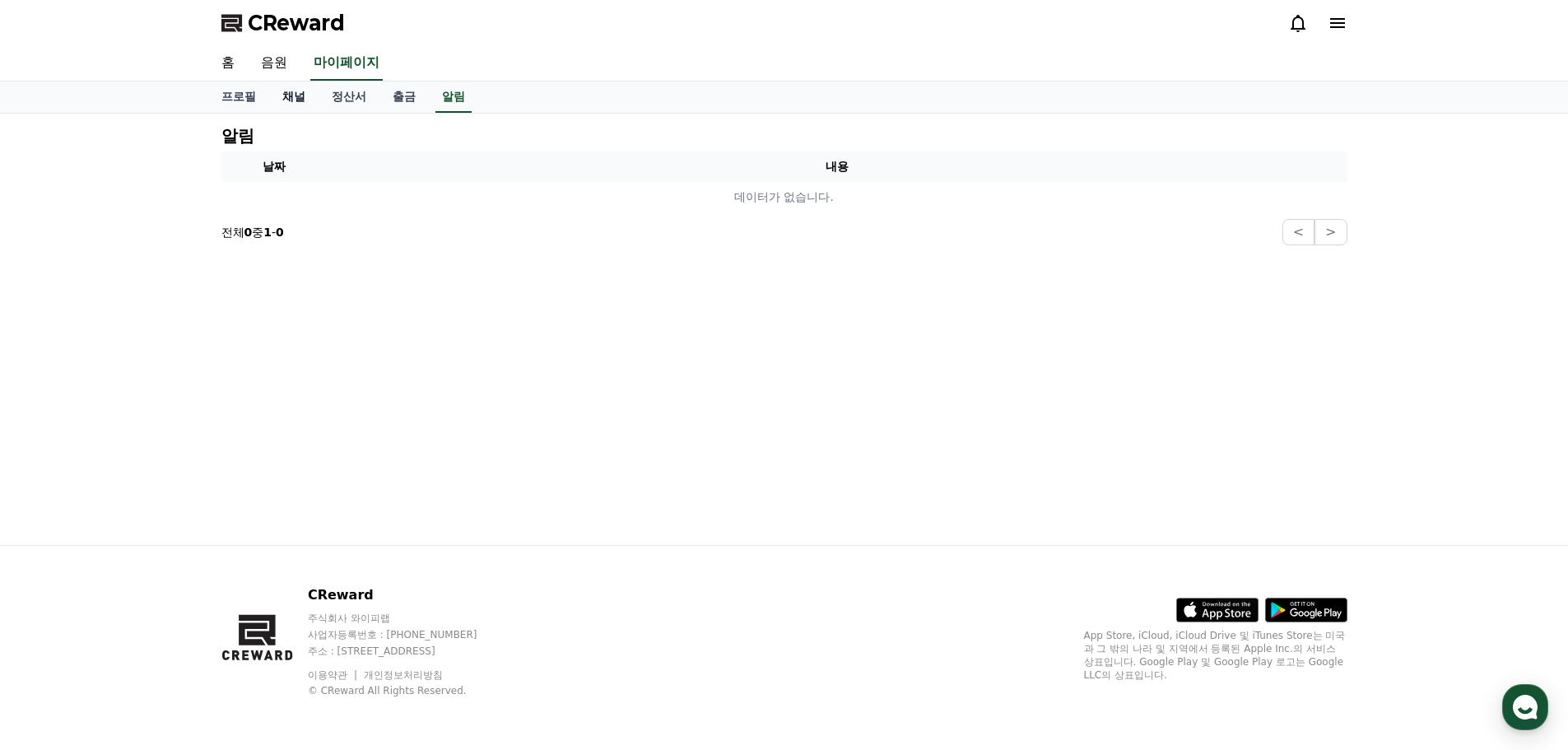
click at [286, 98] on link "채널" at bounding box center [293, 97] width 49 height 31
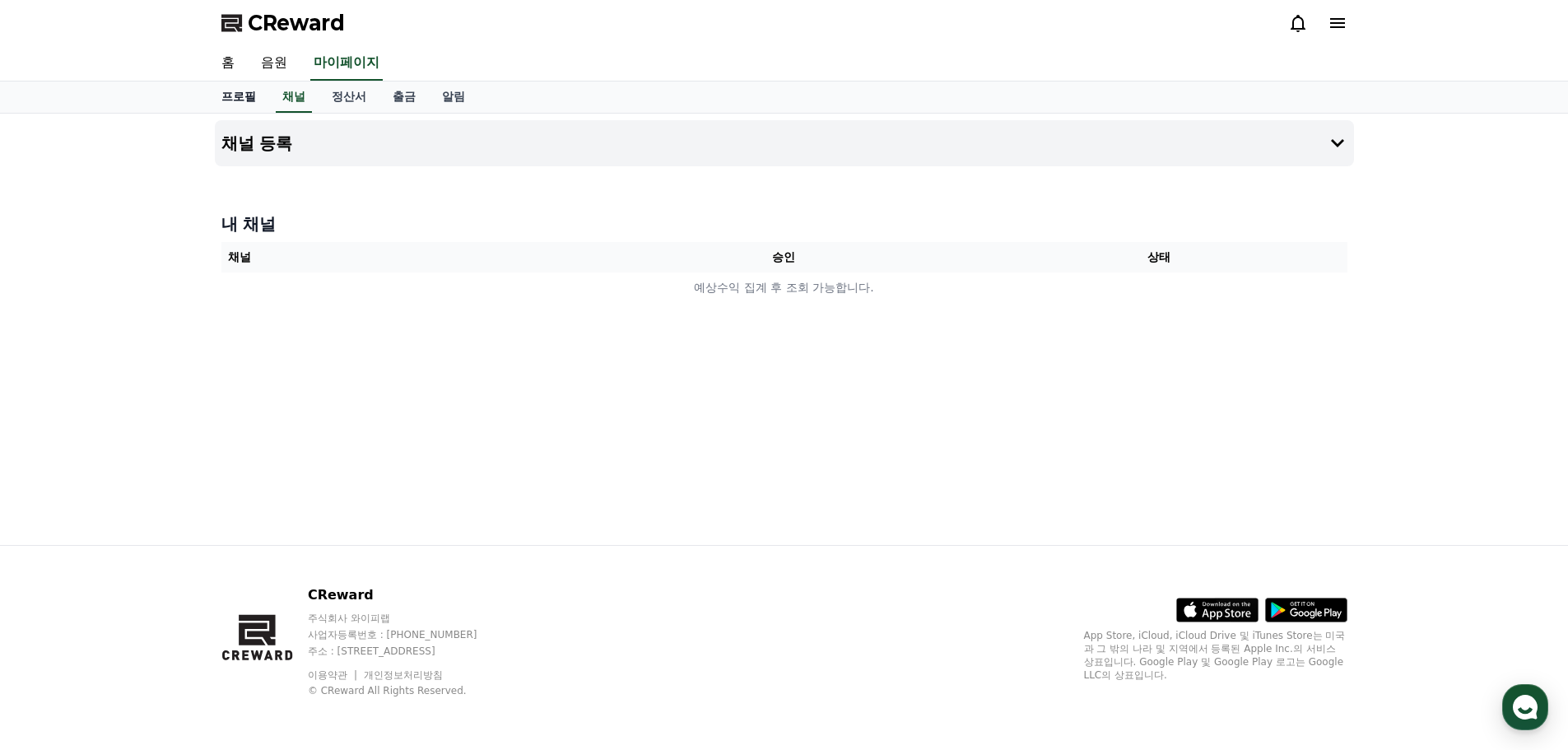
click at [246, 100] on link "프로필" at bounding box center [239, 97] width 61 height 31
select select "**********"
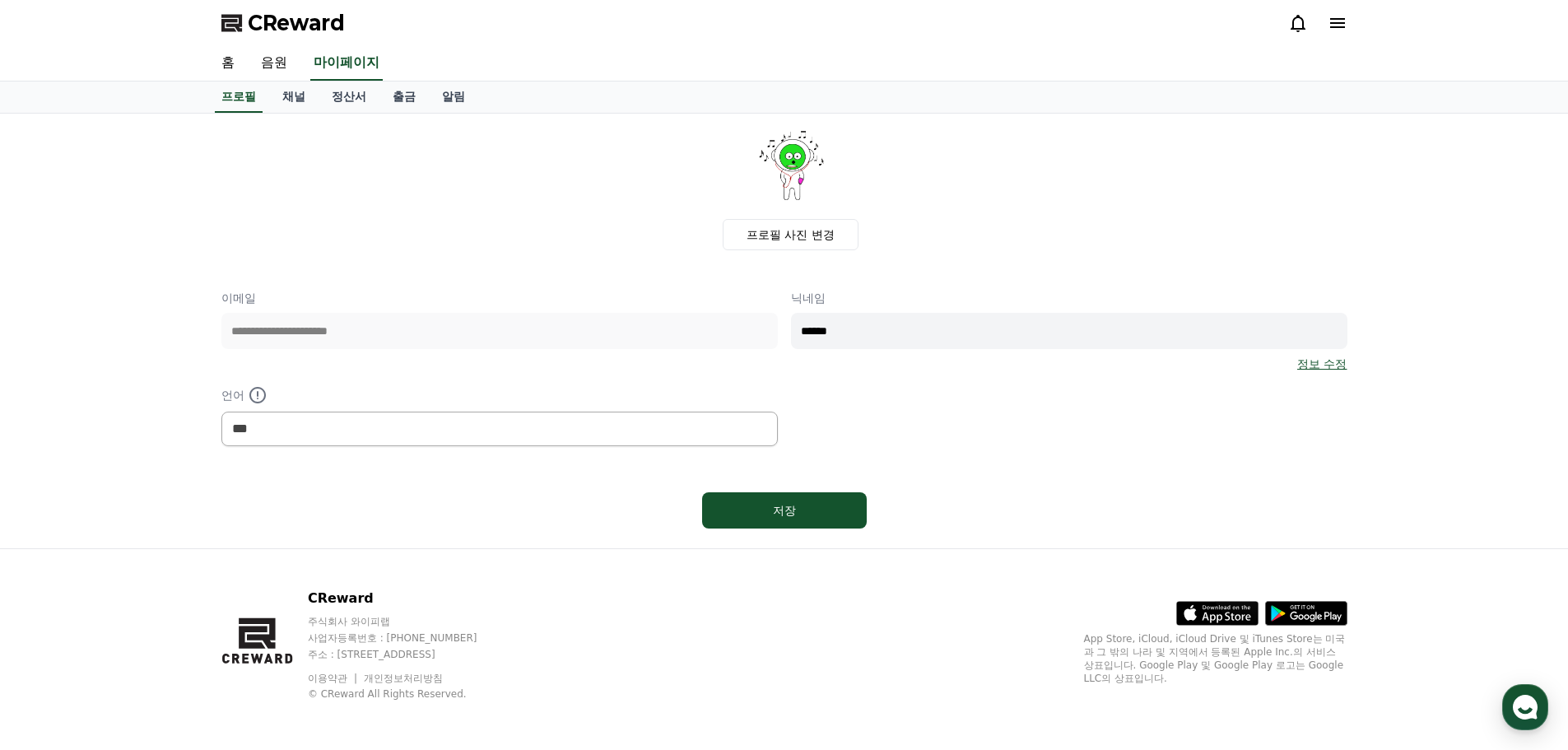
click at [1334, 14] on icon at bounding box center [1337, 23] width 20 height 20
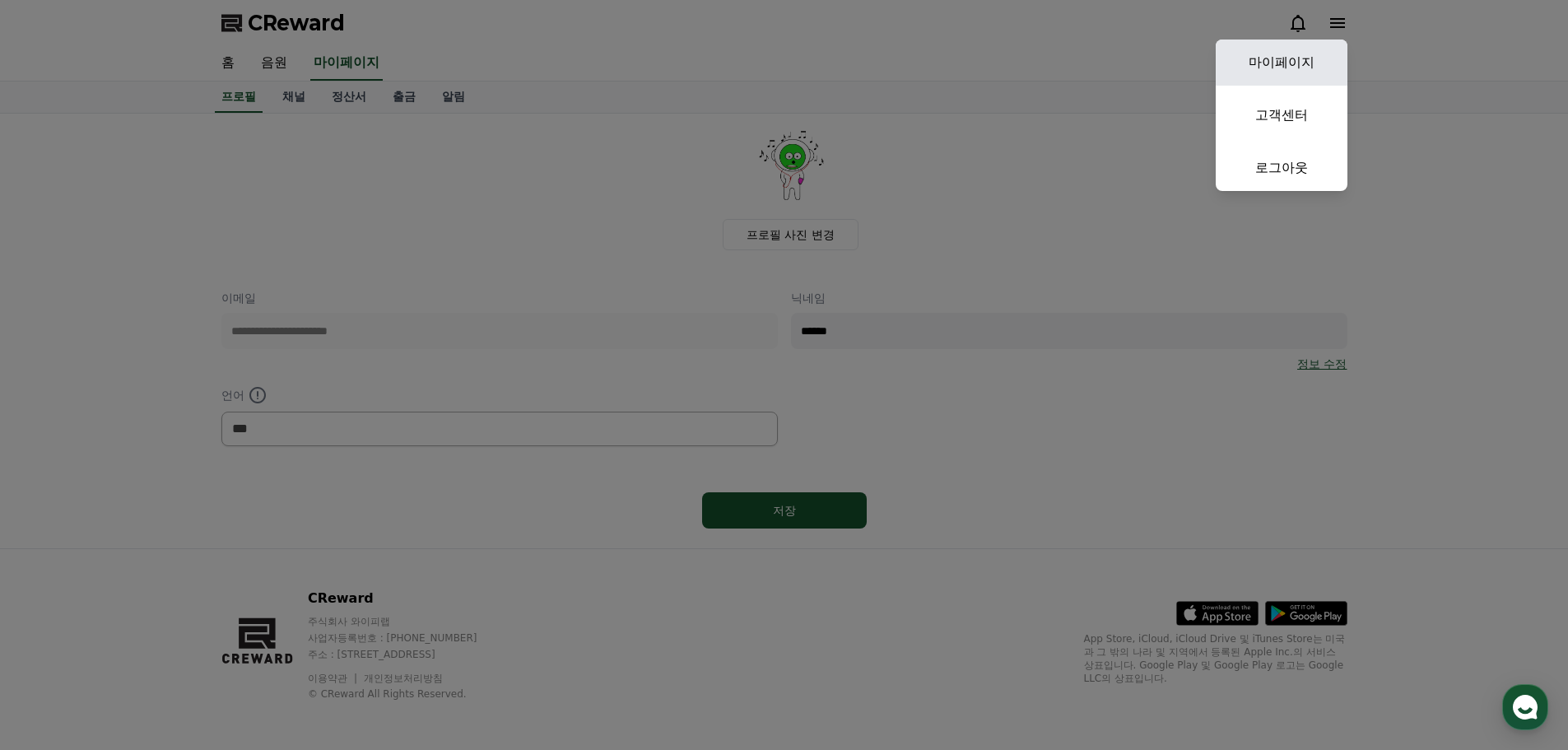
click at [1281, 54] on link "마이페이지" at bounding box center [1281, 63] width 131 height 46
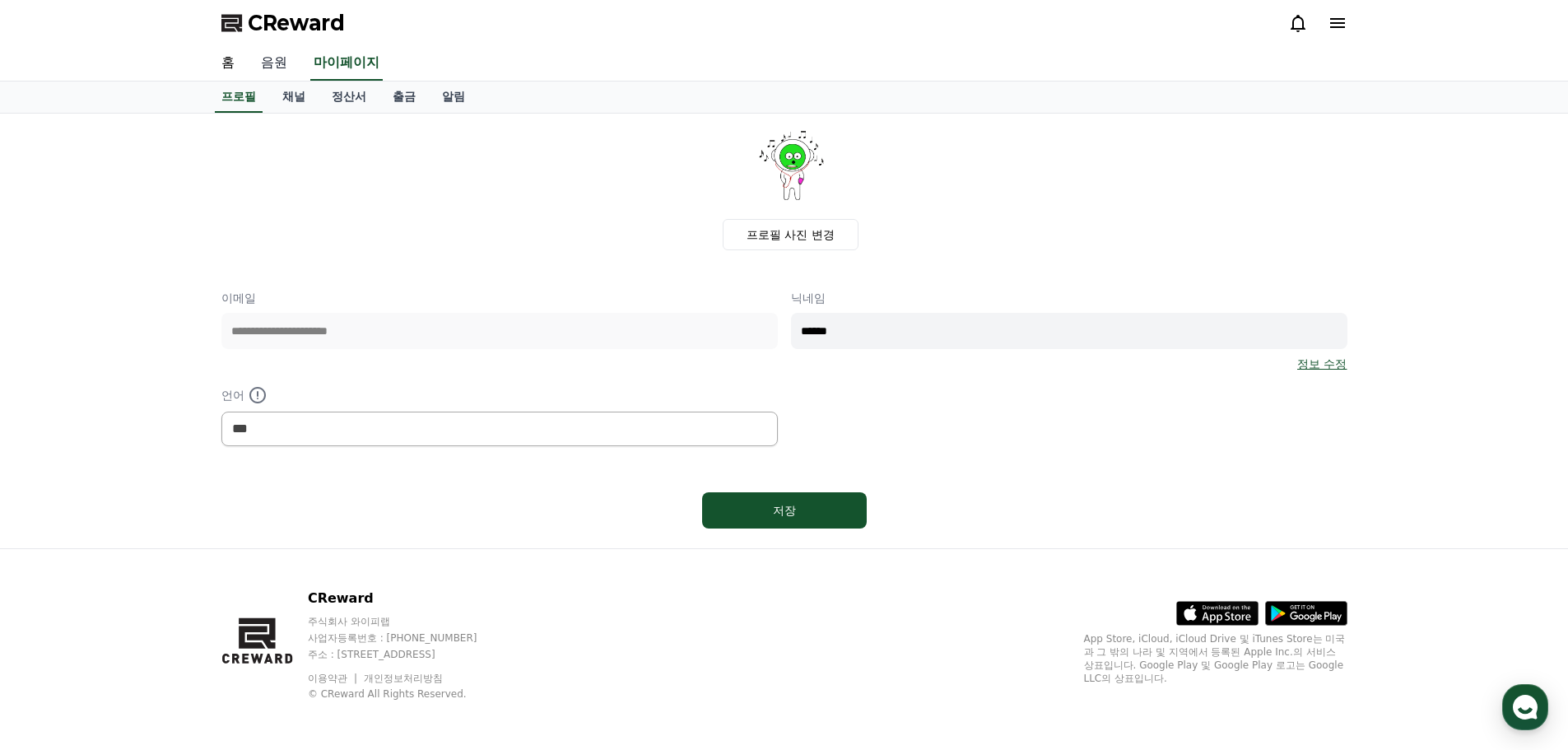
click at [265, 62] on link "음원" at bounding box center [274, 63] width 53 height 35
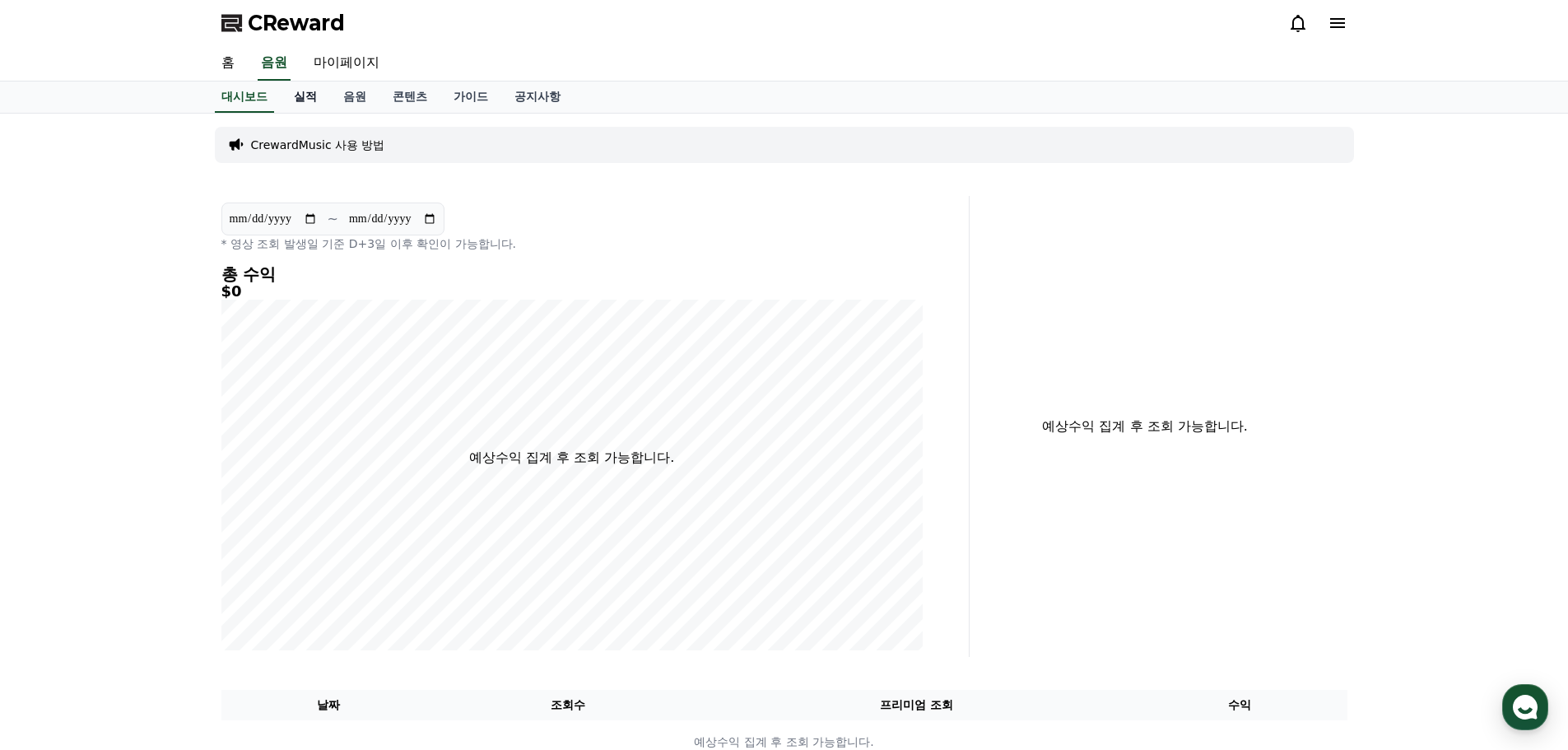
click at [309, 107] on link "실적" at bounding box center [305, 97] width 49 height 31
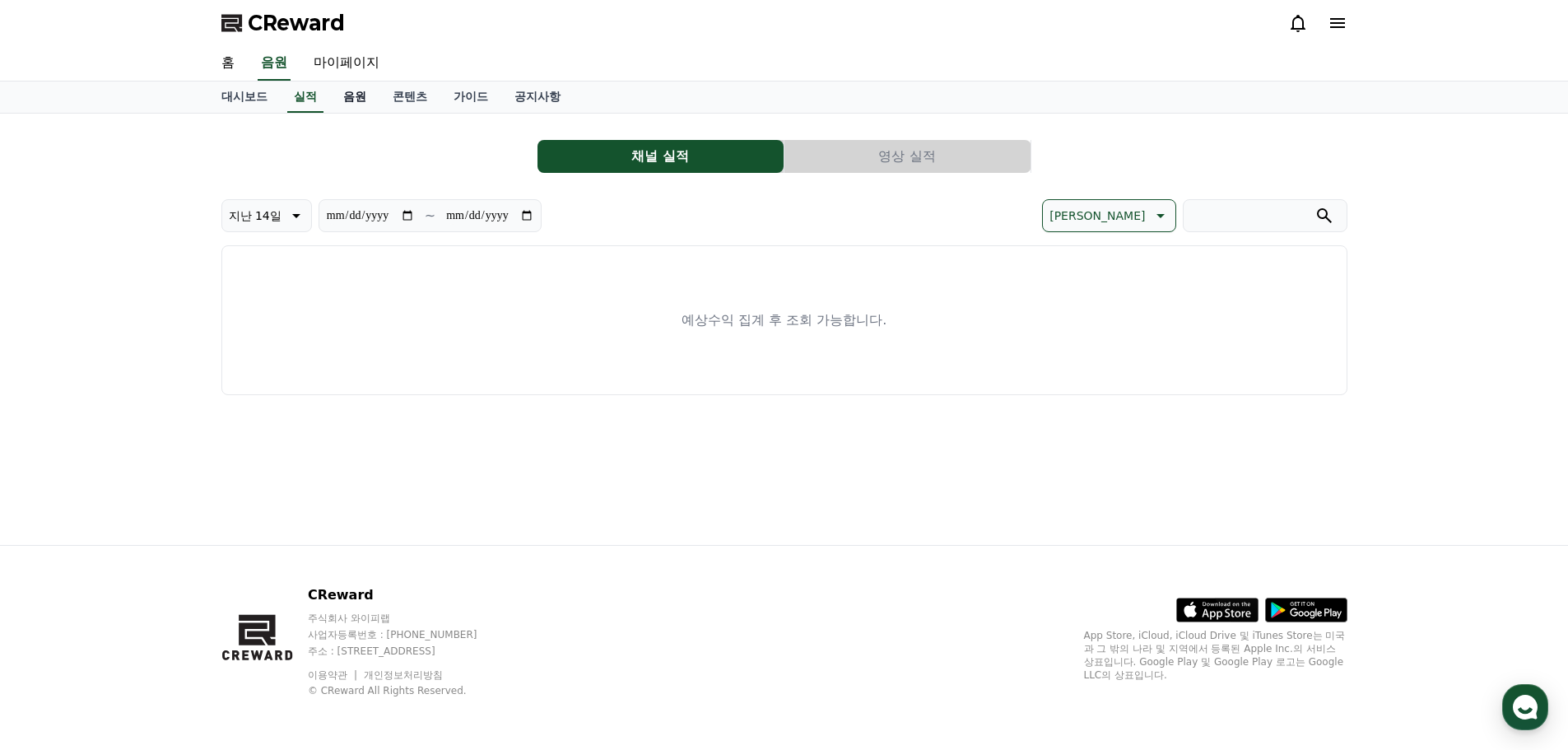
click at [350, 98] on link "음원" at bounding box center [354, 97] width 49 height 31
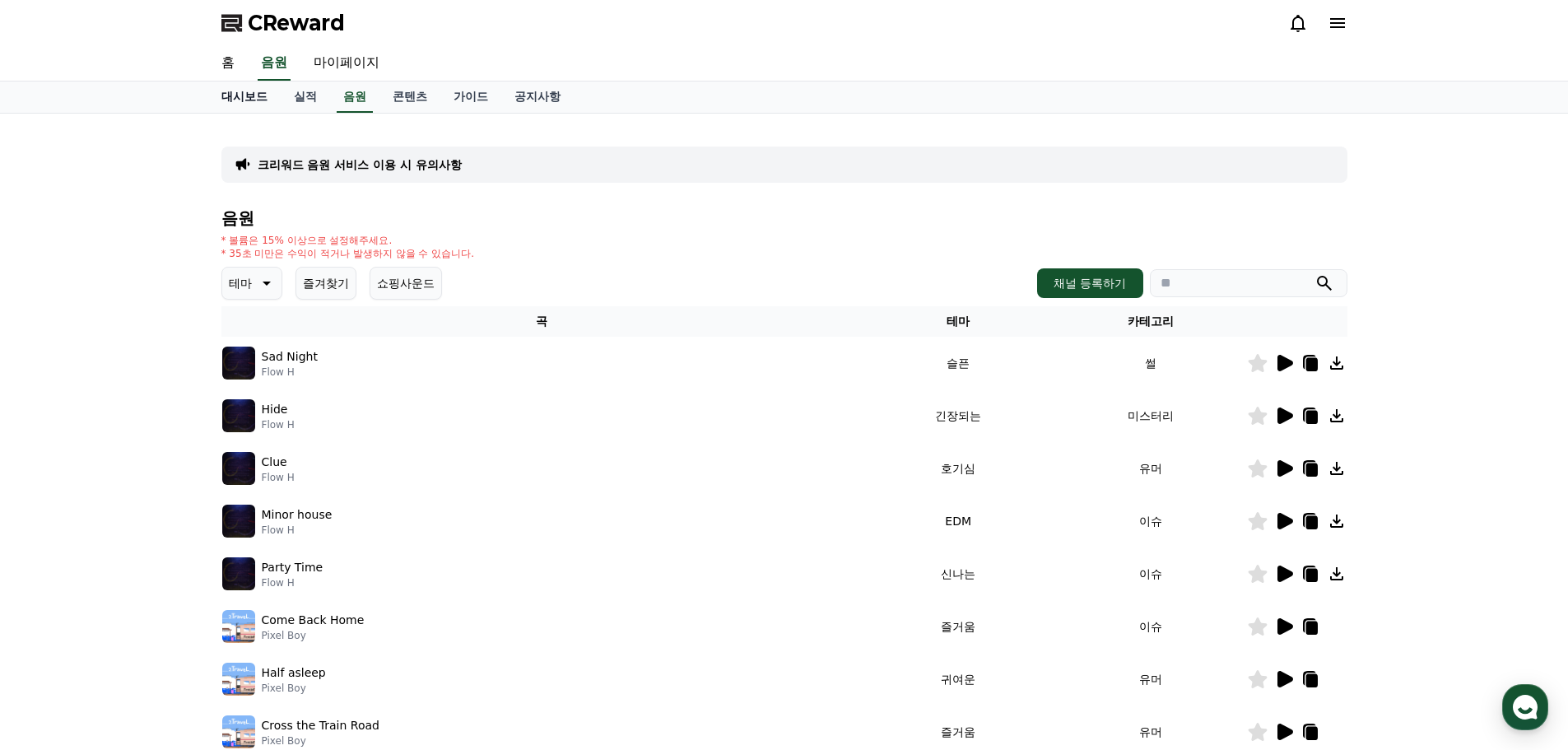
click at [240, 94] on link "대시보드" at bounding box center [244, 97] width 72 height 31
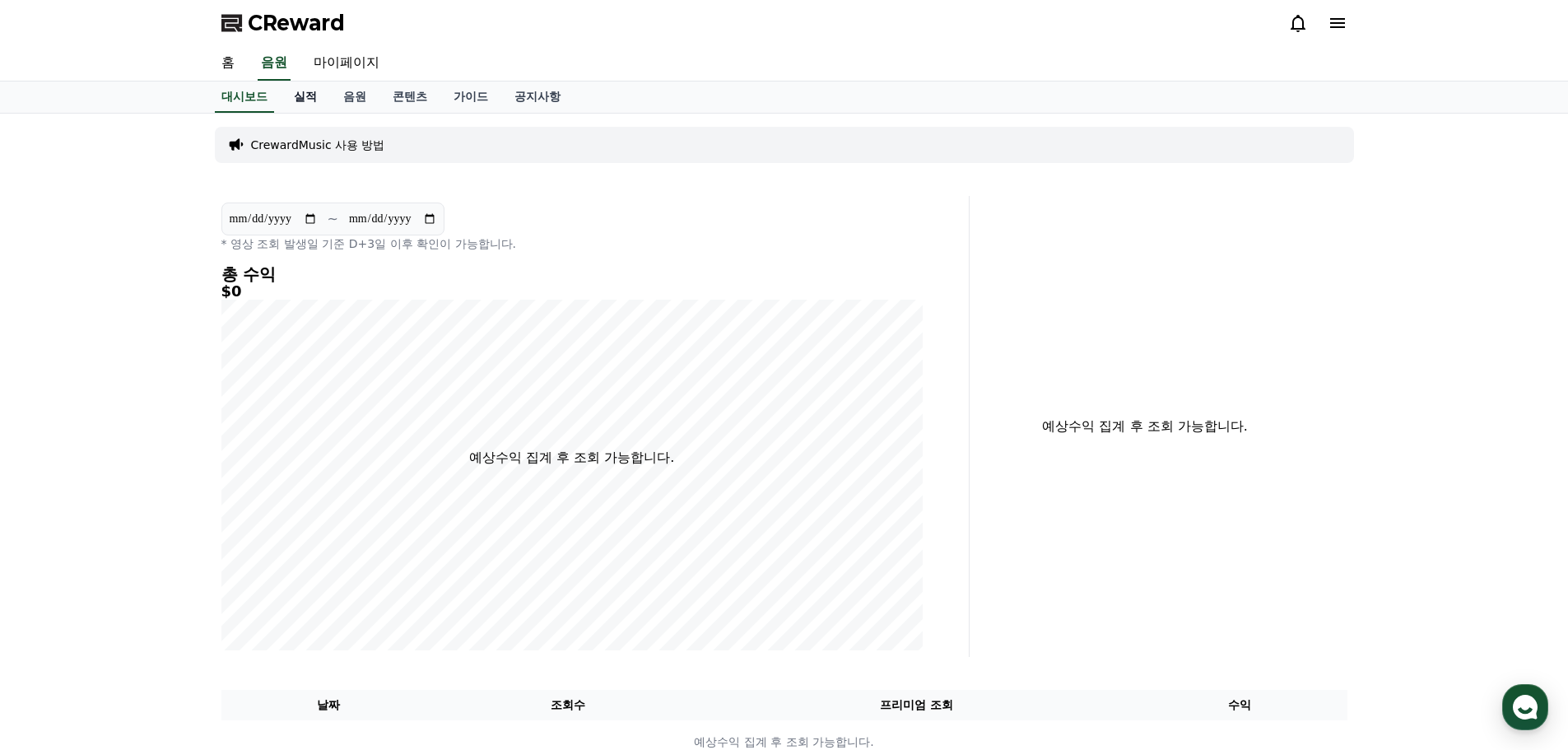
click at [305, 93] on link "실적" at bounding box center [305, 97] width 49 height 31
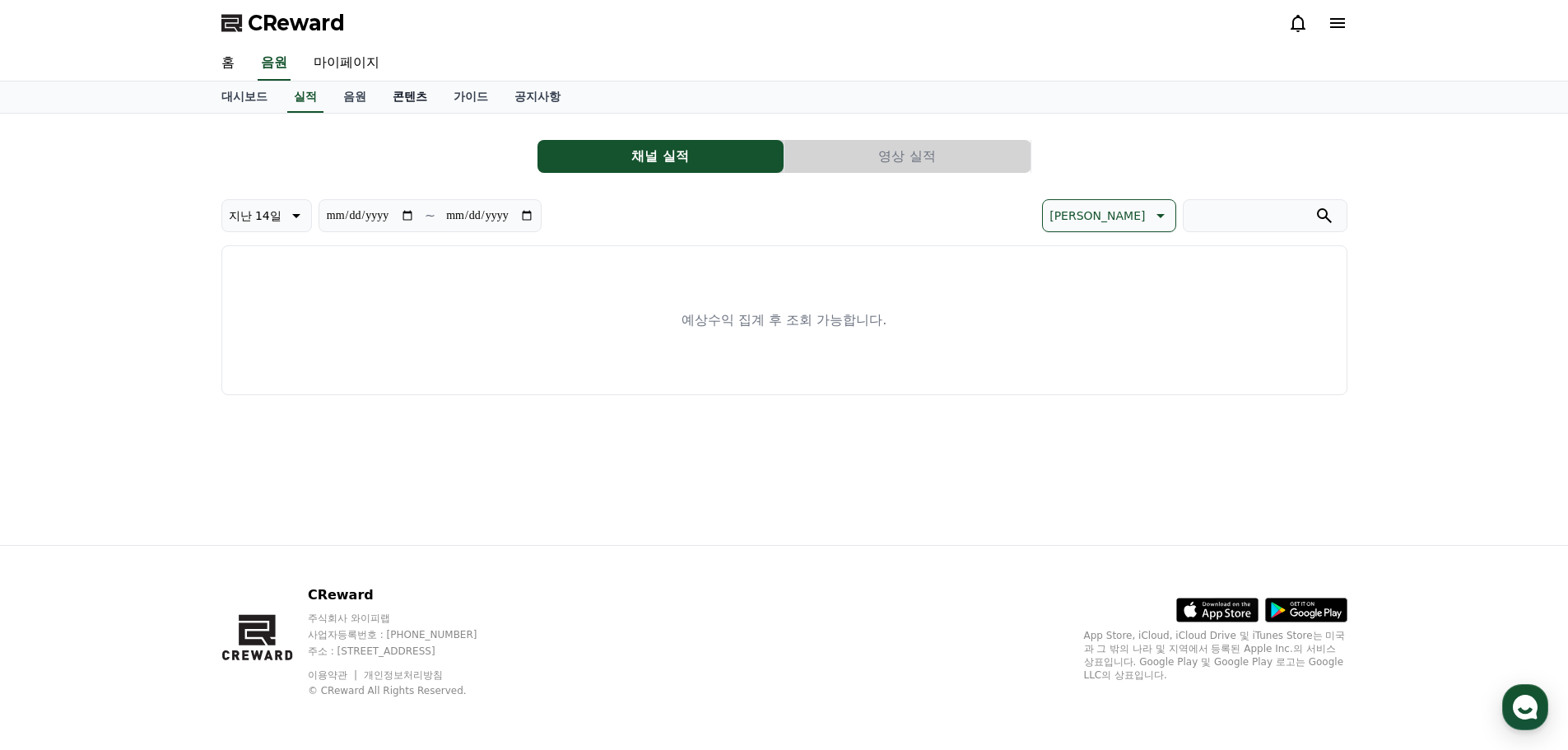
click at [415, 87] on link "콘텐츠" at bounding box center [409, 97] width 61 height 31
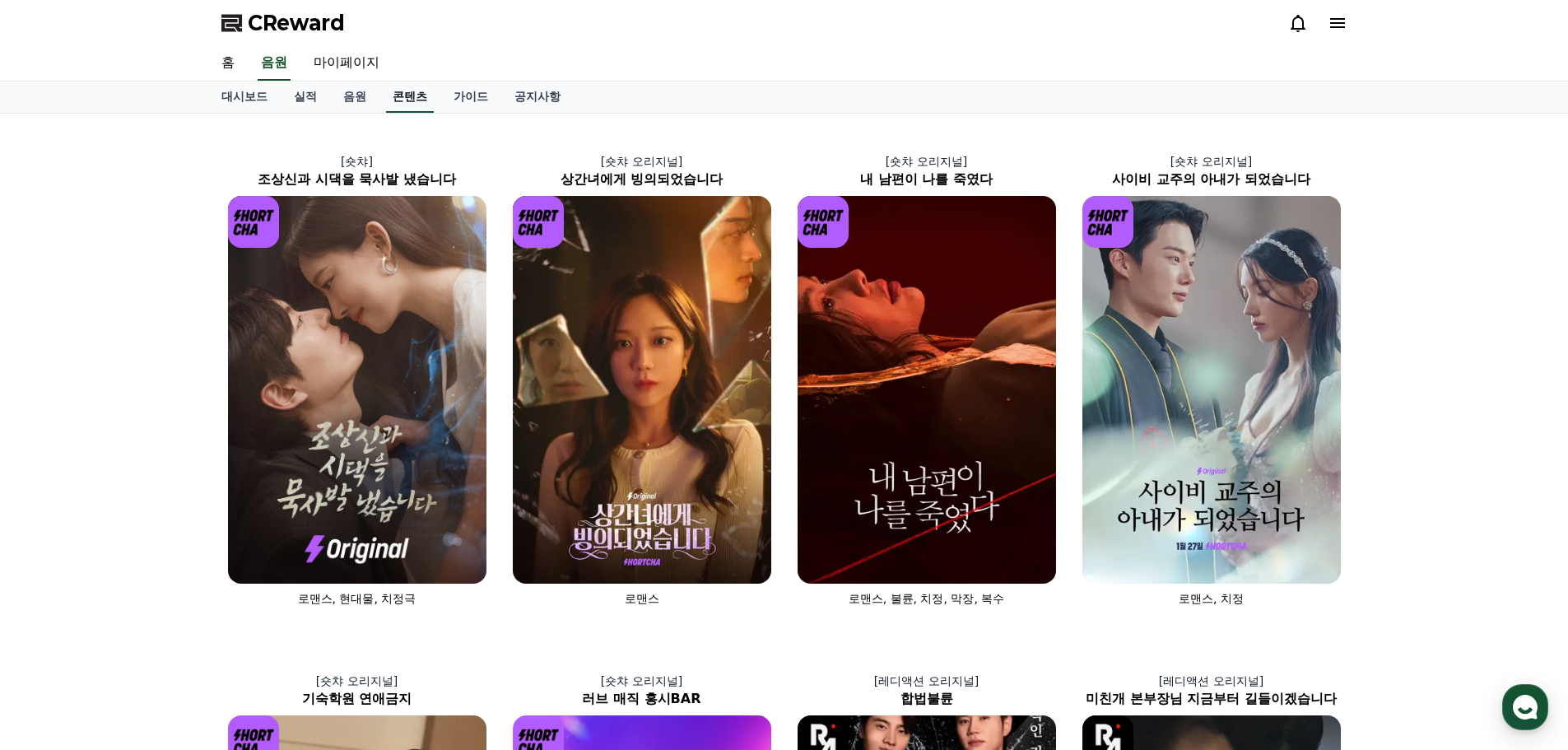
click at [414, 98] on link "콘텐츠" at bounding box center [409, 97] width 47 height 31
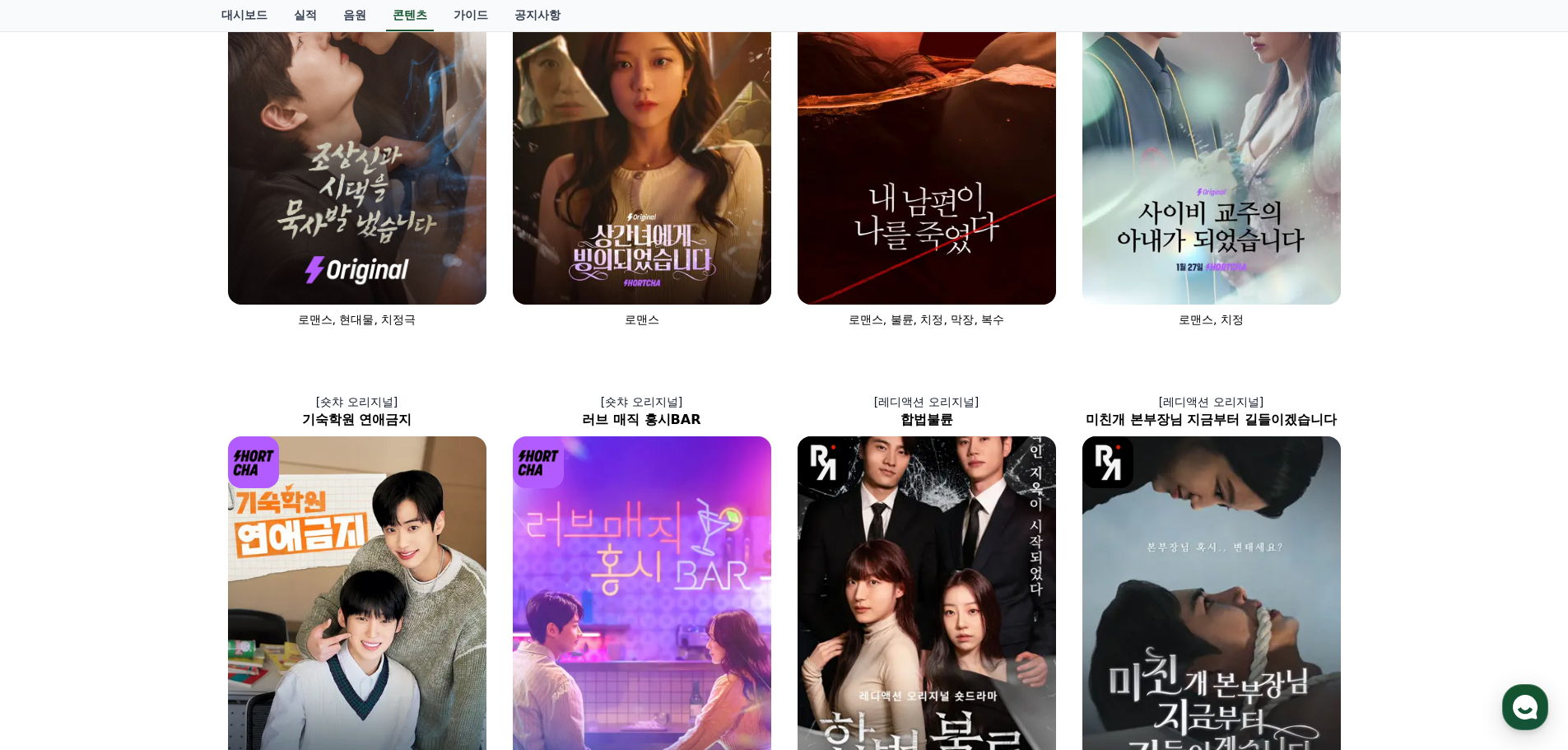
scroll to position [411, 0]
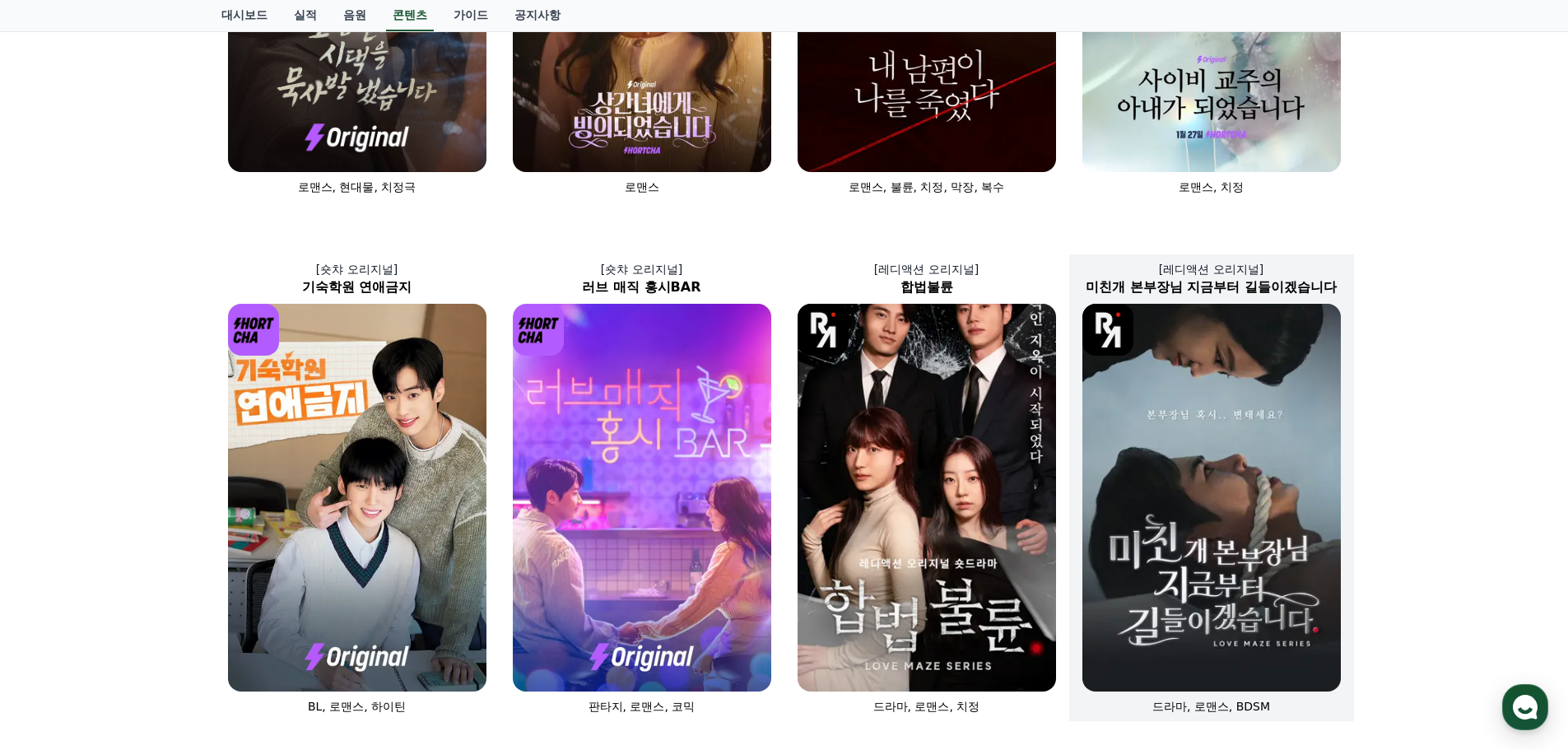
click at [1239, 545] on img at bounding box center [1211, 498] width 258 height 388
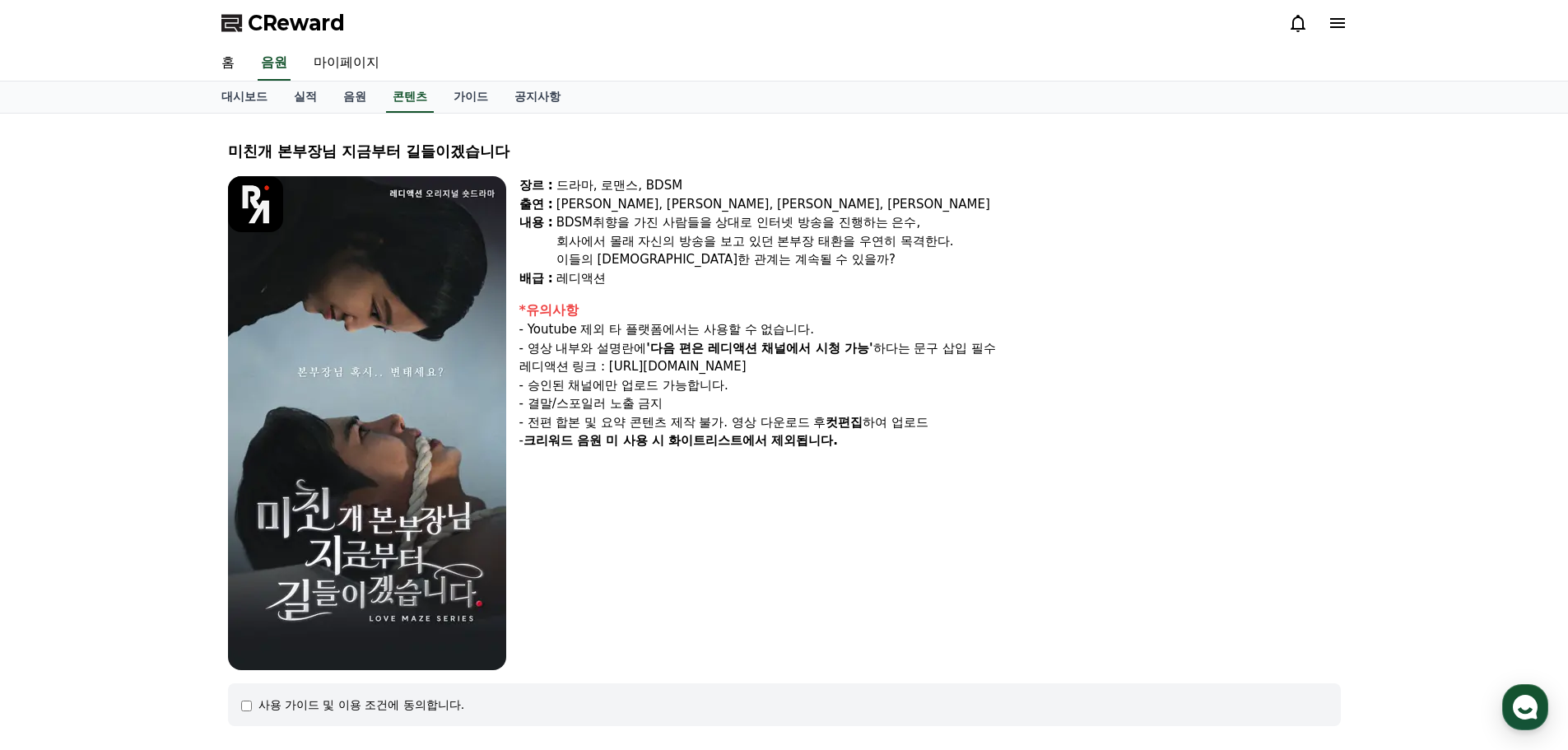
scroll to position [207, 0]
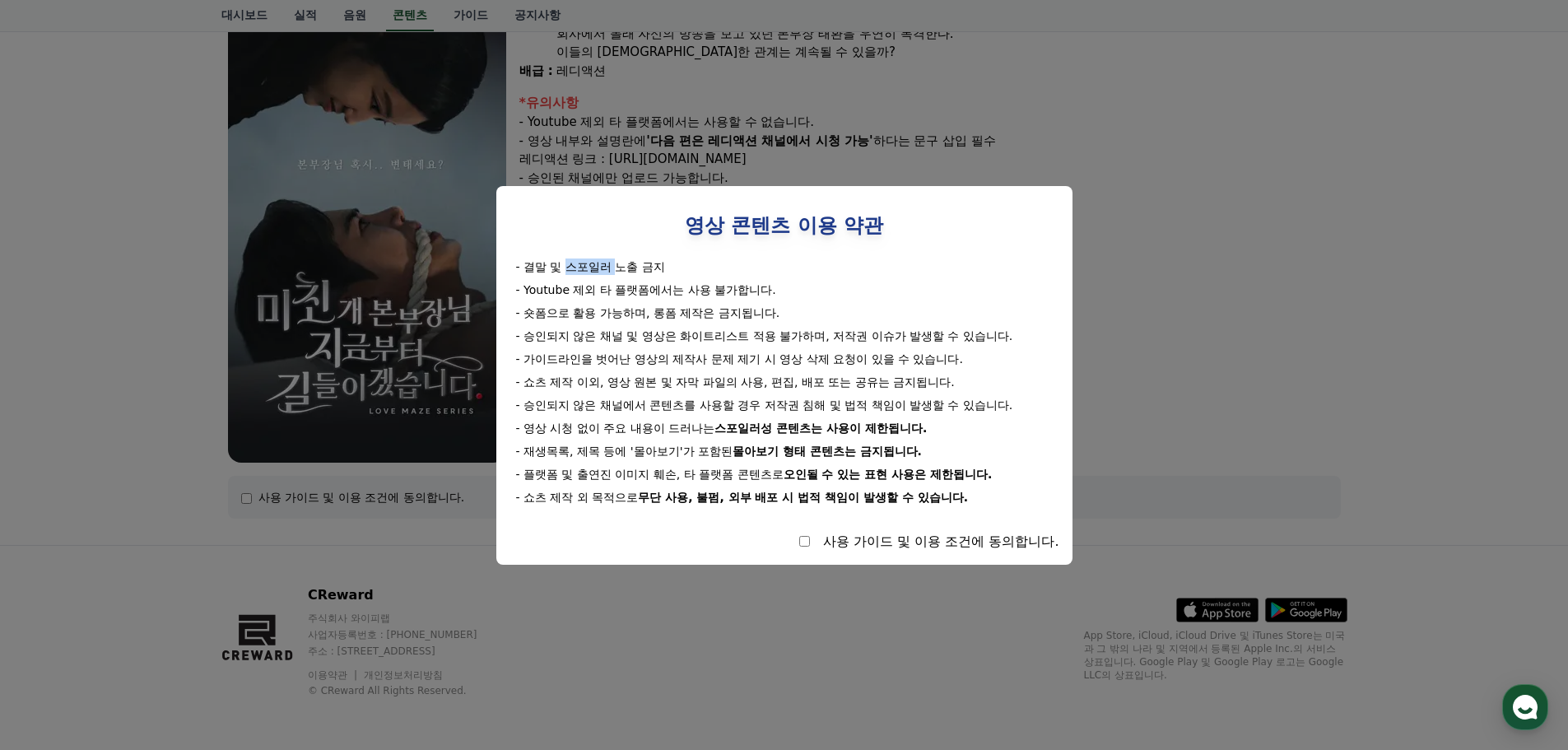
drag, startPoint x: 566, startPoint y: 267, endPoint x: 617, endPoint y: 265, distance: 51.0
click at [617, 265] on div "- 결말 및 스포일러 노출 금지" at bounding box center [784, 266] width 536 height 16
copy div "스포일러"
click at [1134, 390] on button "close modal" at bounding box center [784, 375] width 1568 height 750
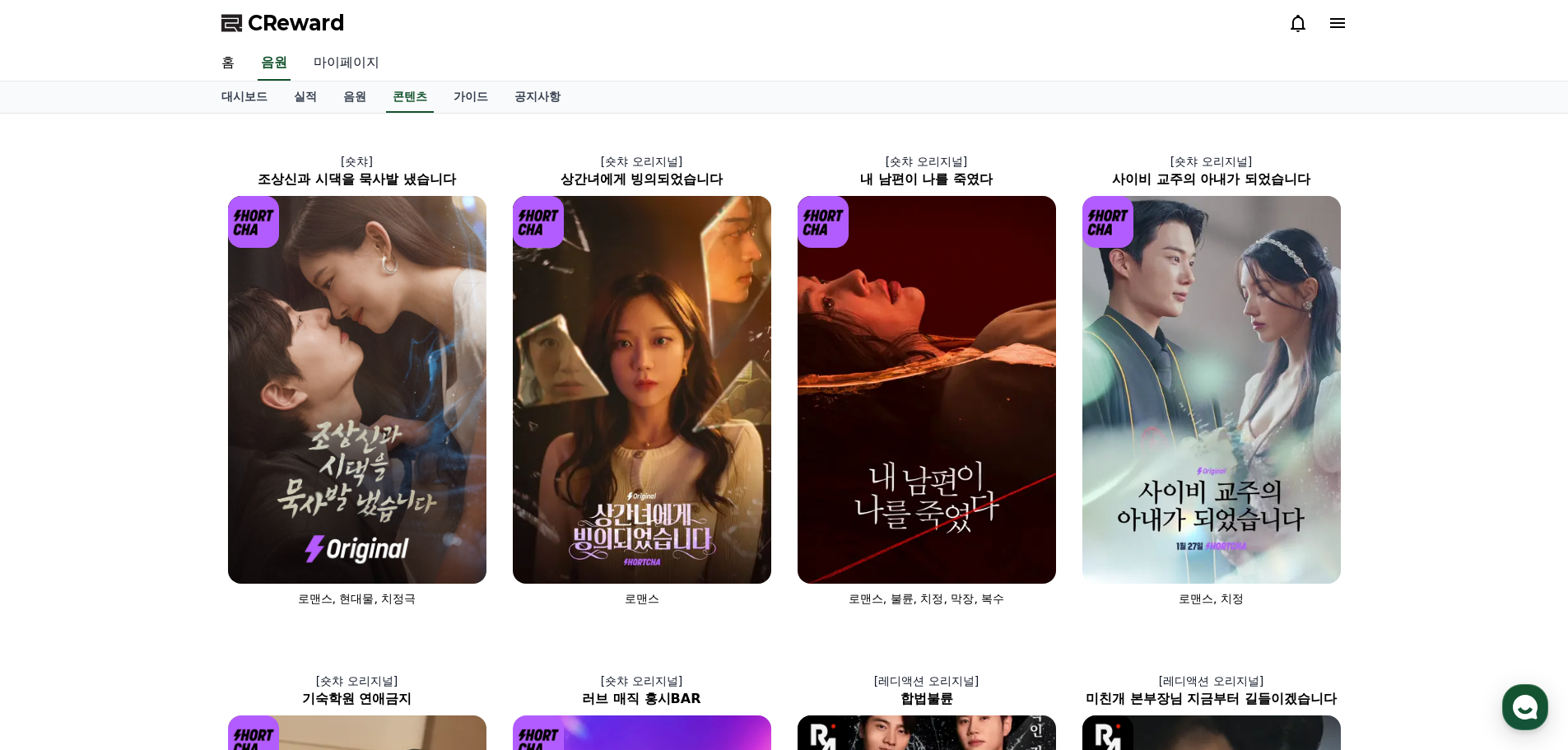
click at [331, 56] on link "마이페이지" at bounding box center [346, 63] width 92 height 35
select select "**********"
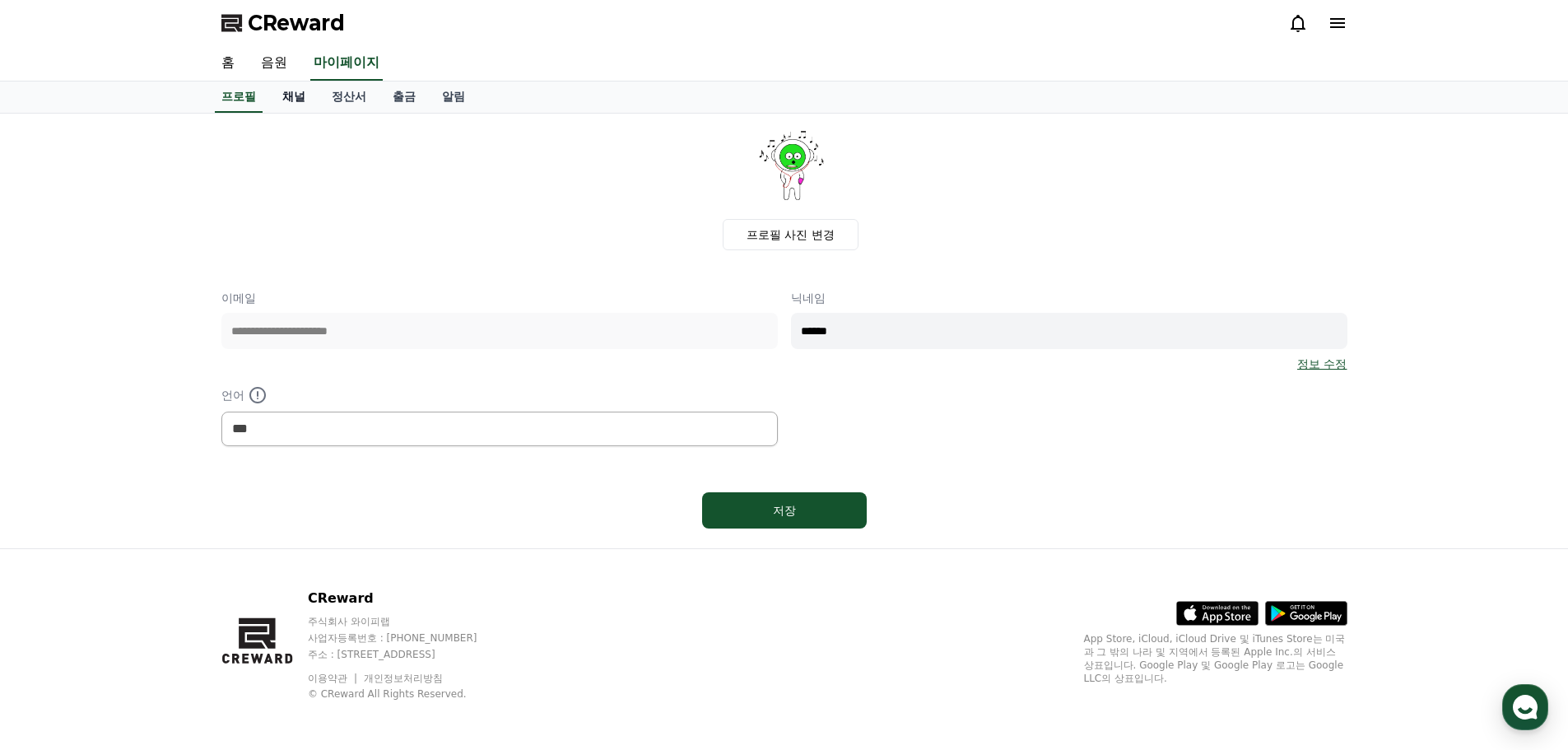
click at [294, 94] on link "채널" at bounding box center [293, 97] width 49 height 31
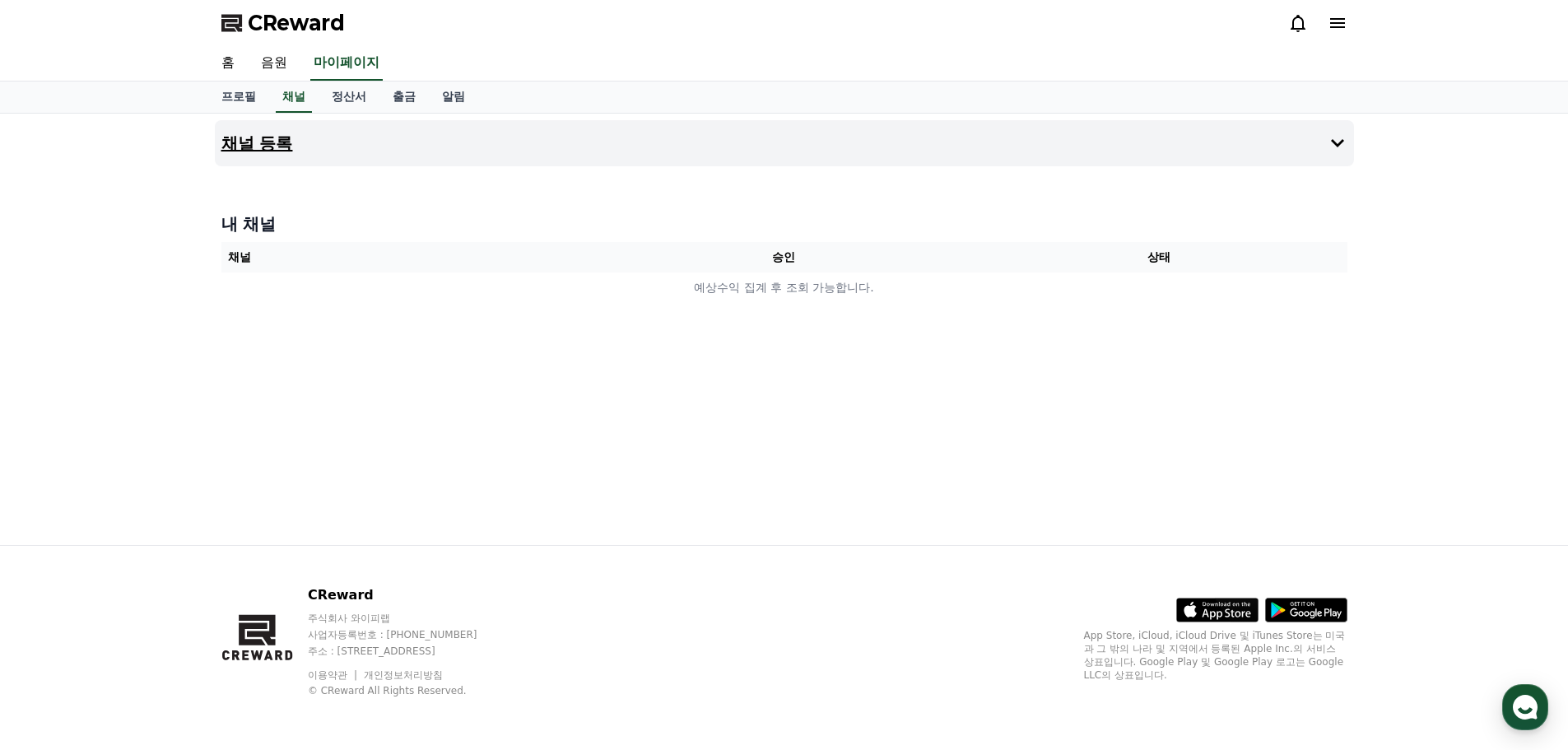
click at [1341, 140] on icon at bounding box center [1337, 143] width 20 height 20
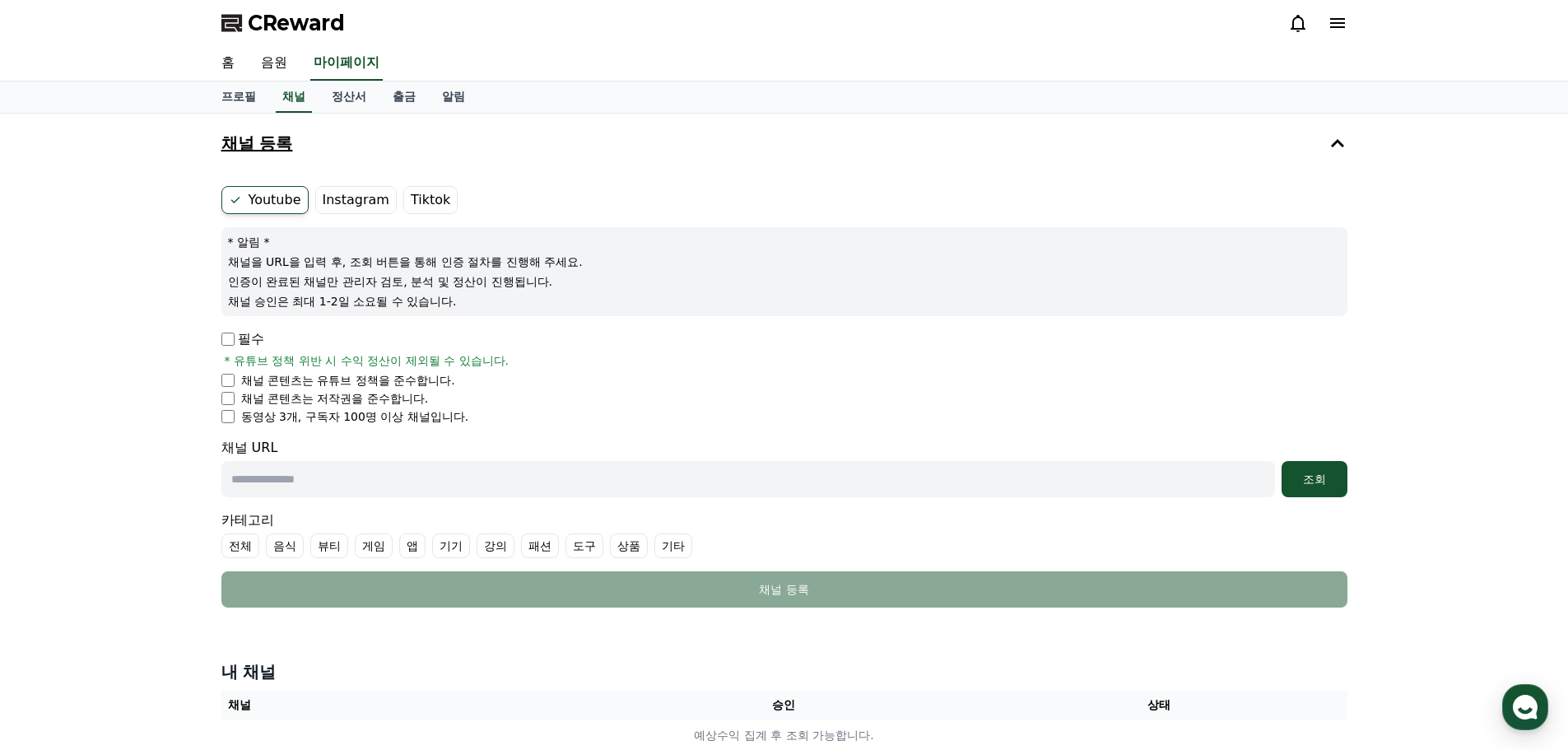
click at [1341, 140] on icon at bounding box center [1337, 143] width 20 height 20
